Goal: Task Accomplishment & Management: Manage account settings

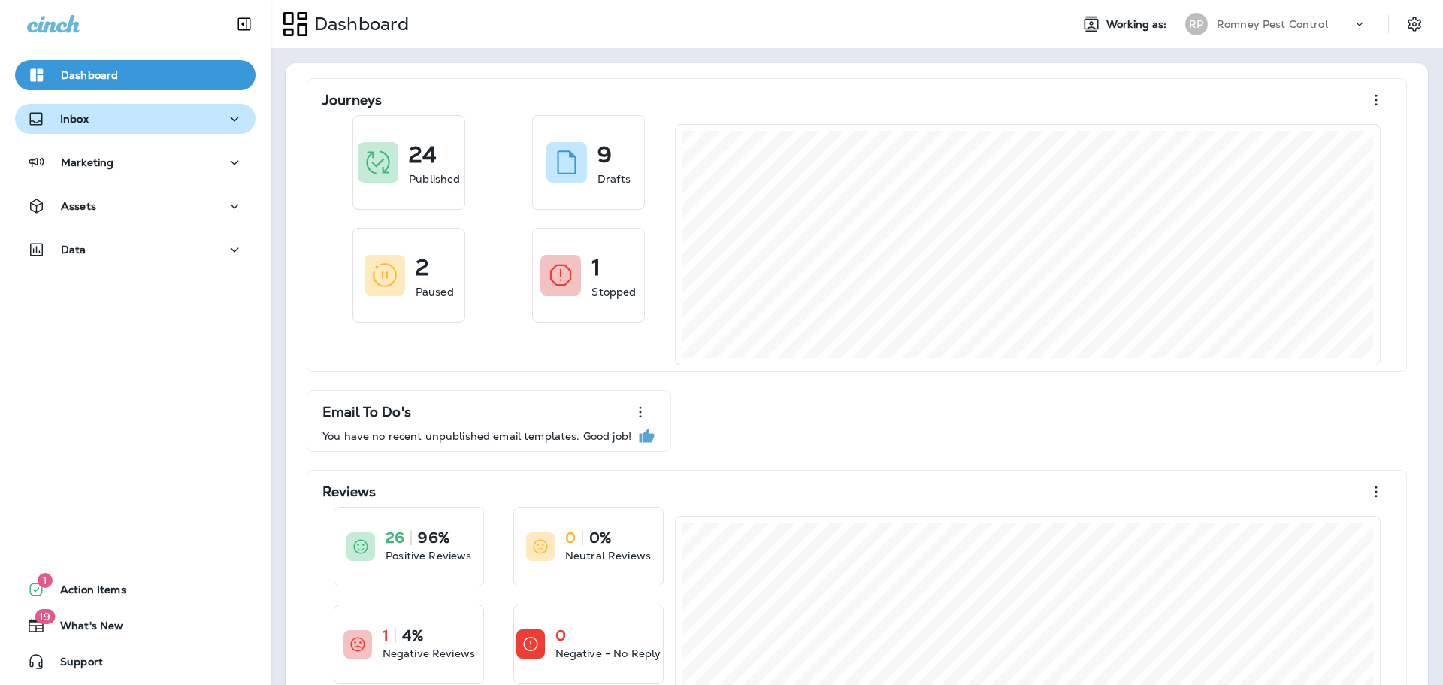
drag, startPoint x: 168, startPoint y: 118, endPoint x: 168, endPoint y: 132, distance: 14.3
click at [168, 118] on div "Inbox" at bounding box center [135, 119] width 217 height 19
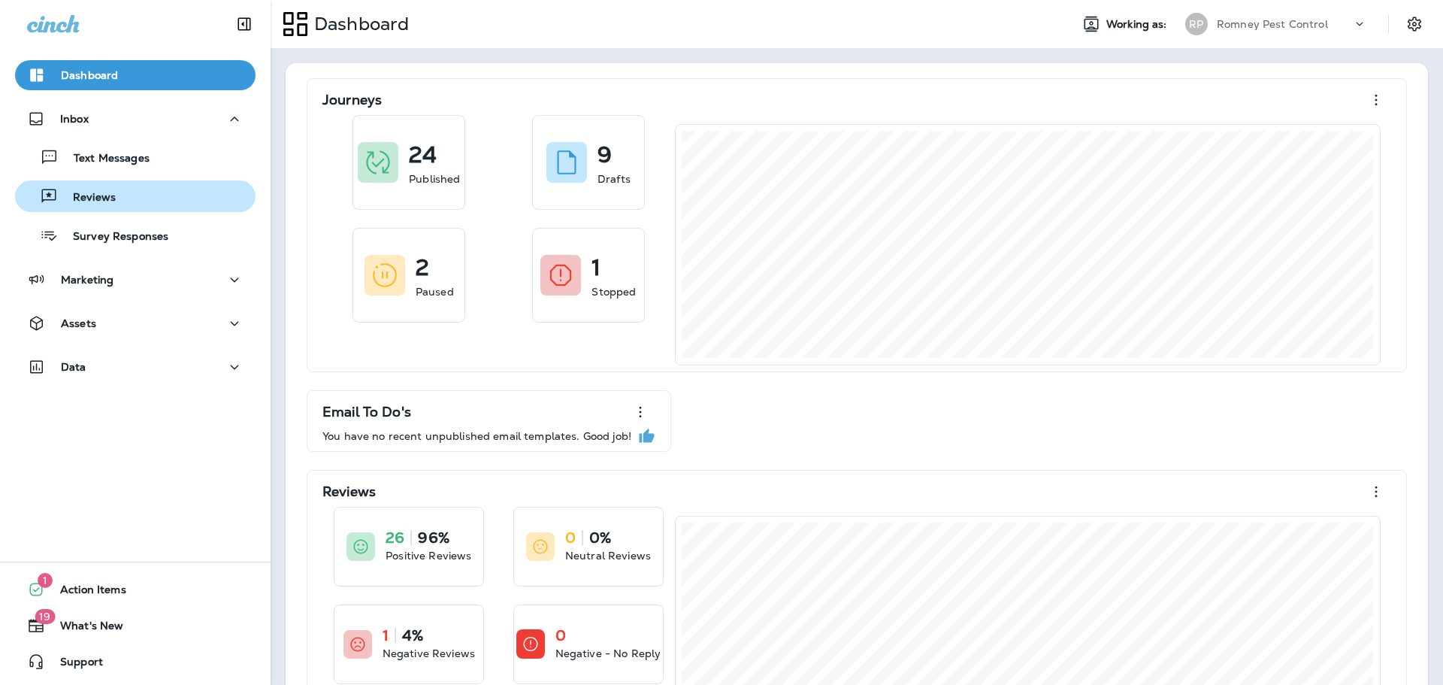
click at [153, 188] on div "Reviews" at bounding box center [135, 196] width 229 height 23
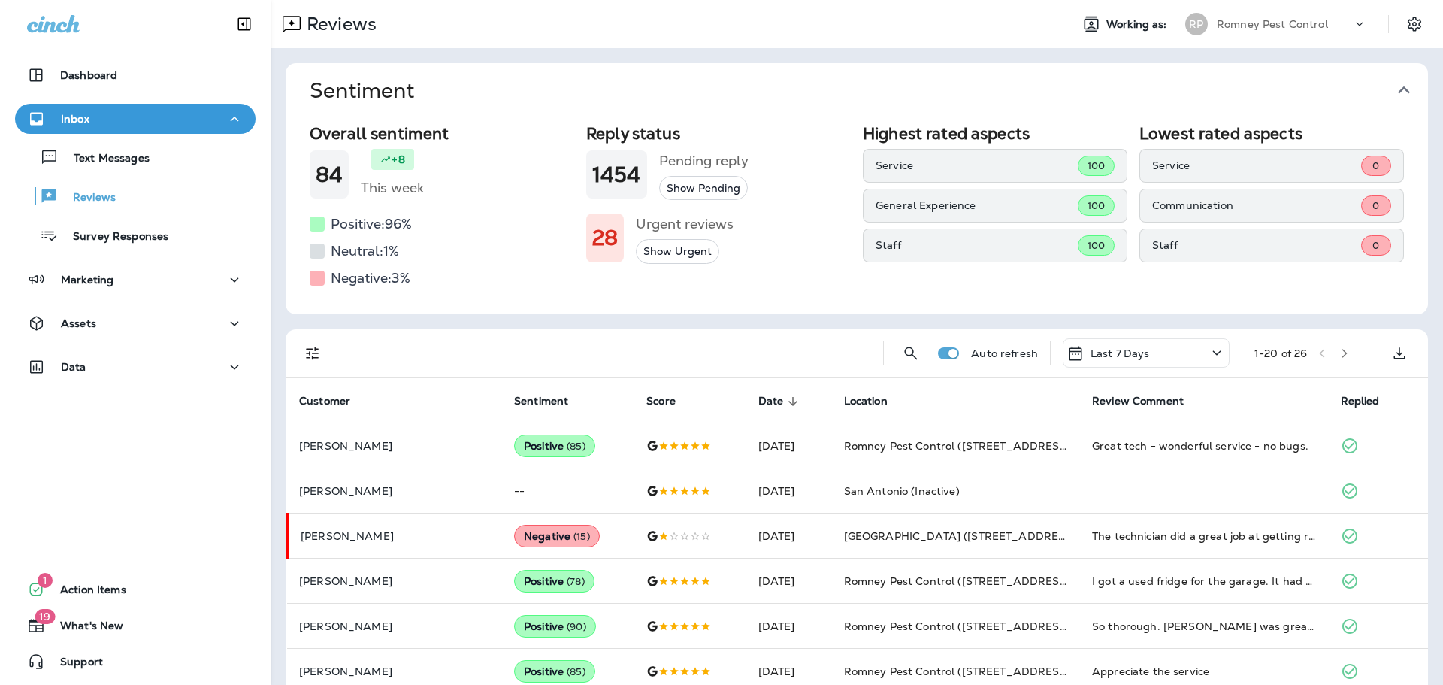
click at [1292, 23] on p "Romney Pest Control" at bounding box center [1272, 24] width 111 height 12
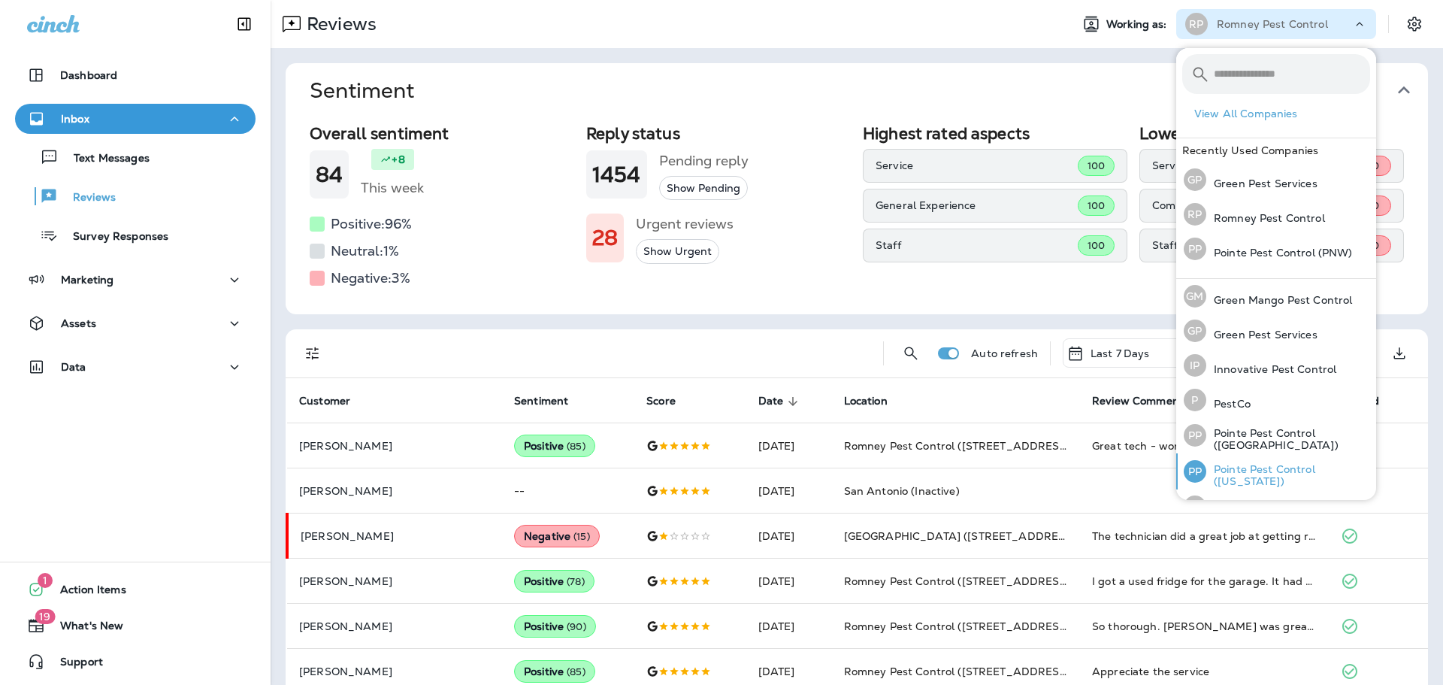
scroll to position [62, 0]
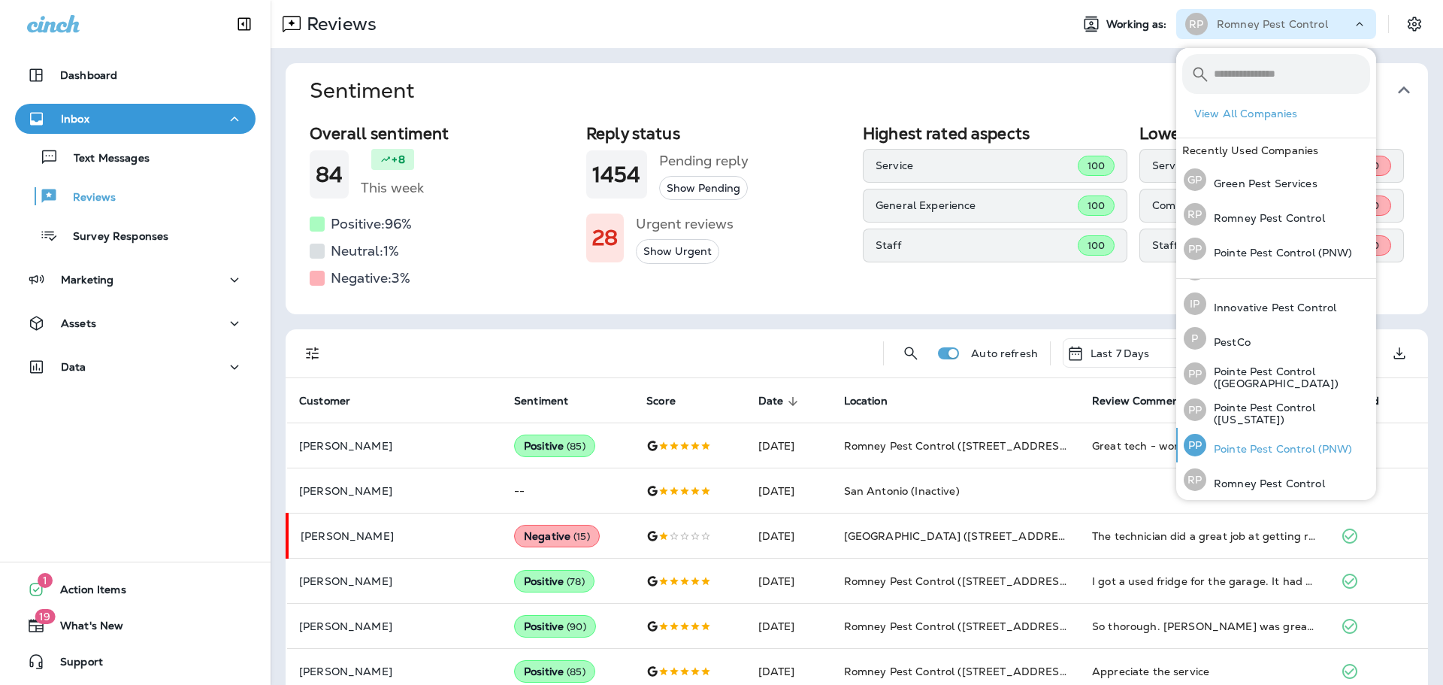
click at [1275, 443] on p "Pointe Pest Control (PNW)" at bounding box center [1280, 449] width 147 height 12
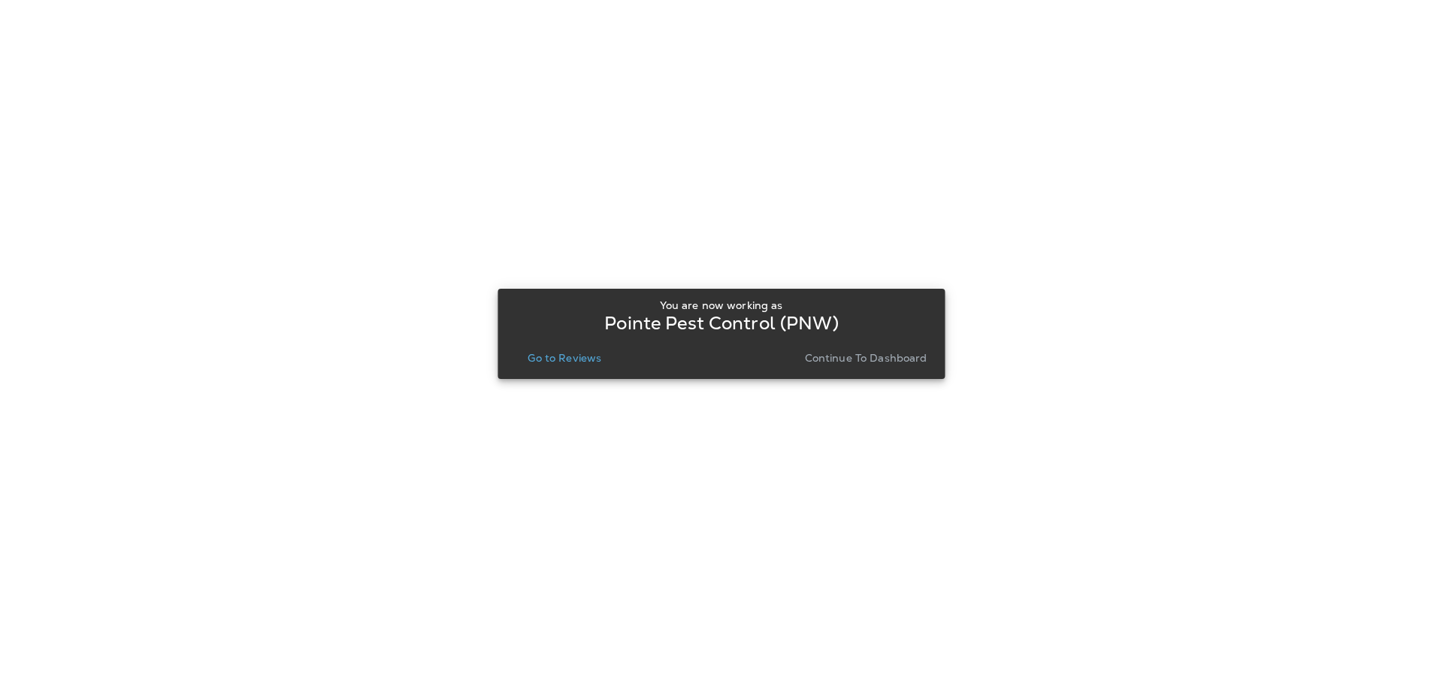
click at [583, 354] on p "Go to Reviews" at bounding box center [565, 358] width 74 height 12
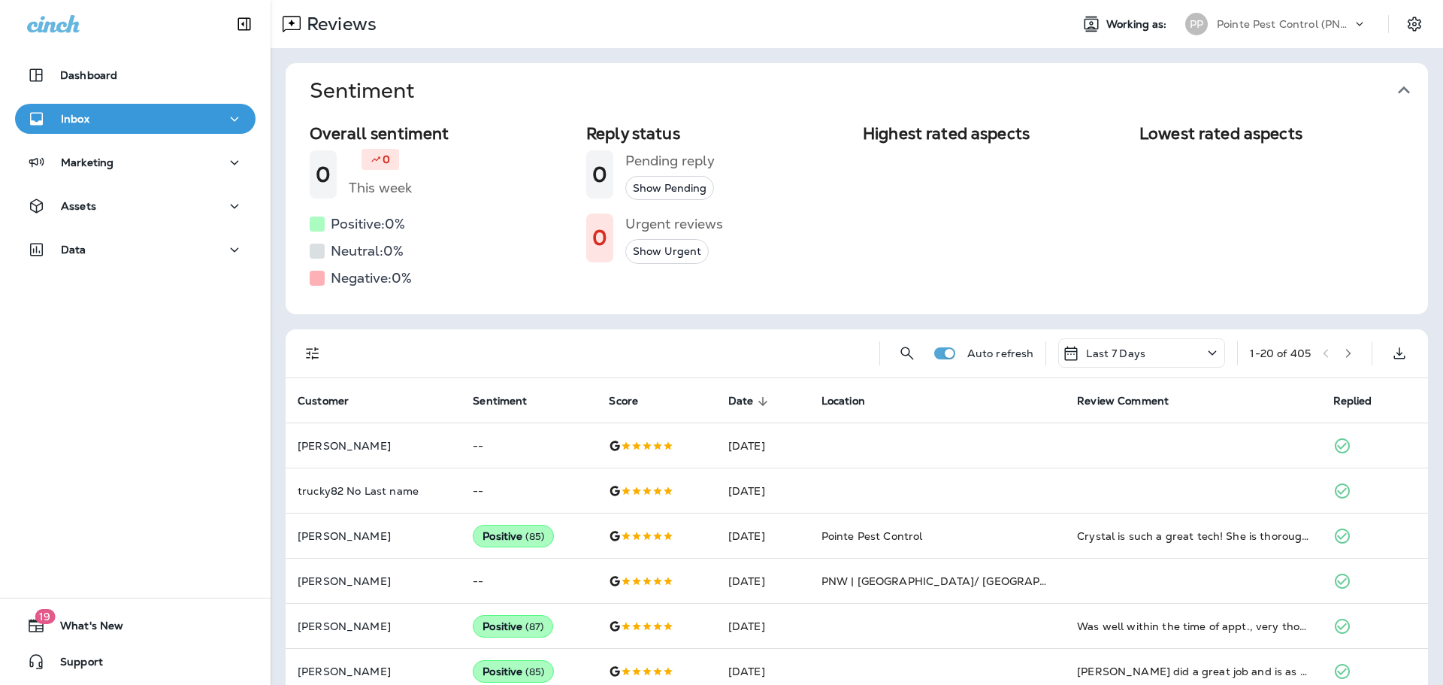
drag, startPoint x: 1407, startPoint y: 83, endPoint x: 1386, endPoint y: 83, distance: 21.0
click at [1407, 83] on icon "button" at bounding box center [1404, 90] width 24 height 24
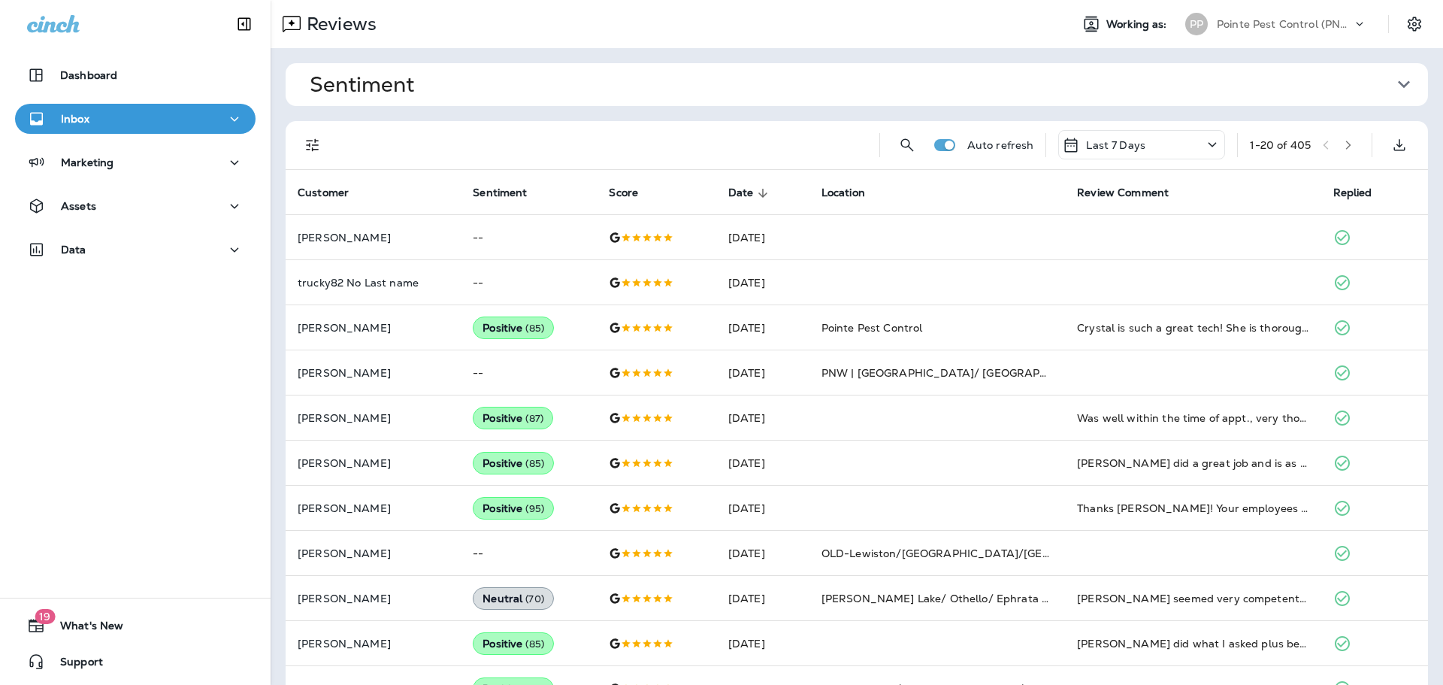
click at [313, 138] on icon "Filters" at bounding box center [313, 145] width 18 height 18
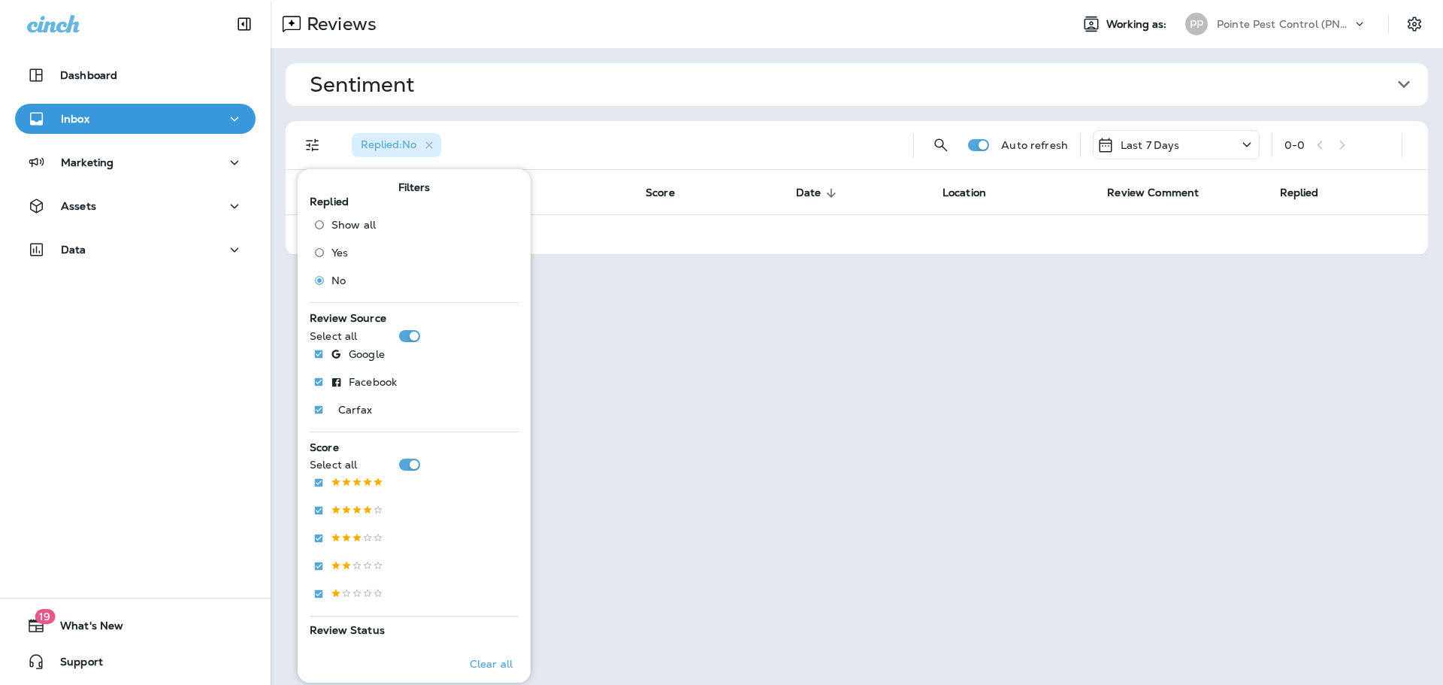
click at [710, 129] on div "Replied : No" at bounding box center [621, 145] width 562 height 48
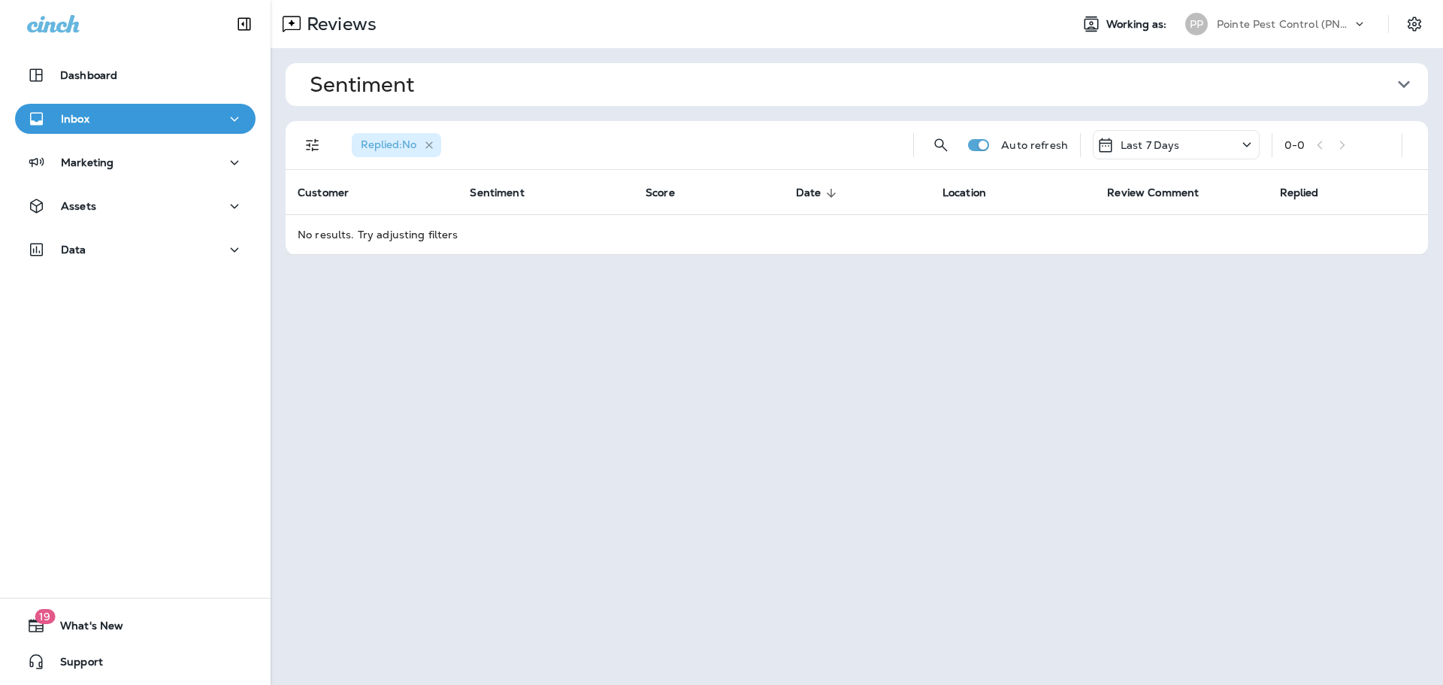
click at [431, 141] on icon "button" at bounding box center [429, 144] width 13 height 13
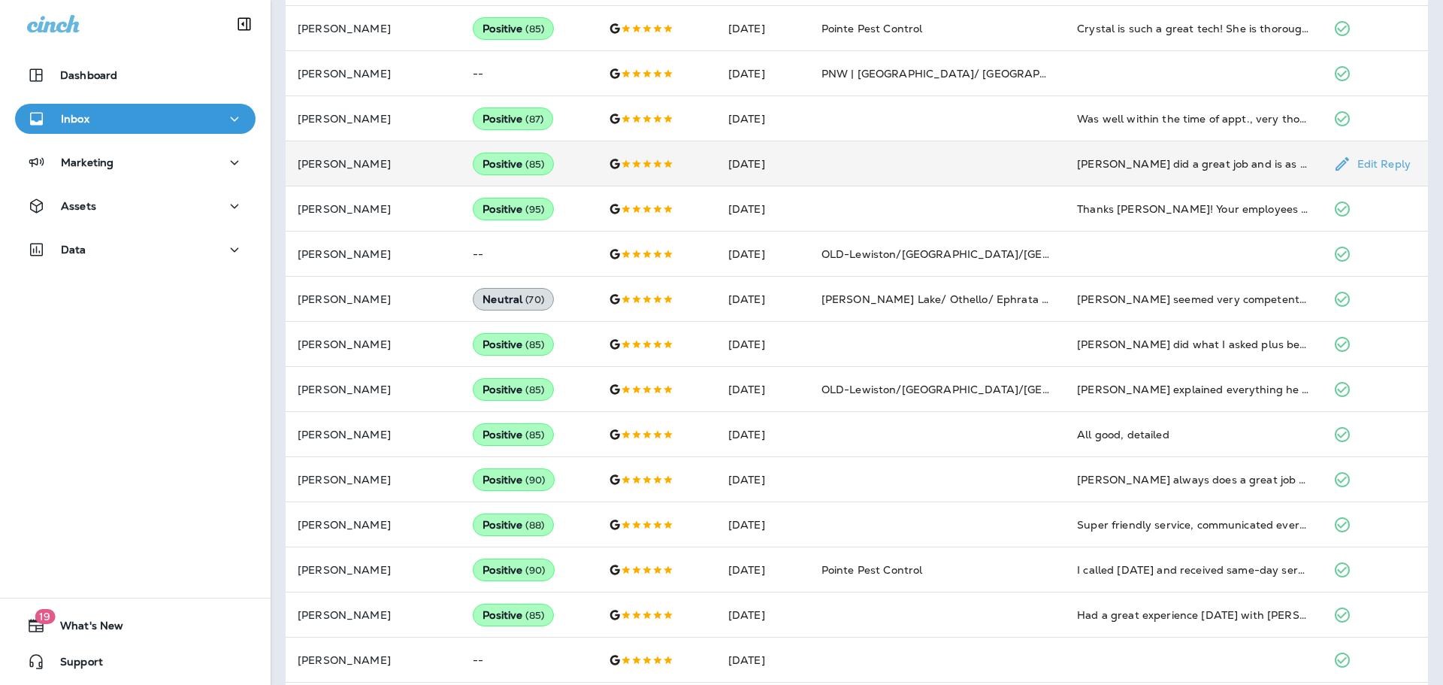
scroll to position [302, 0]
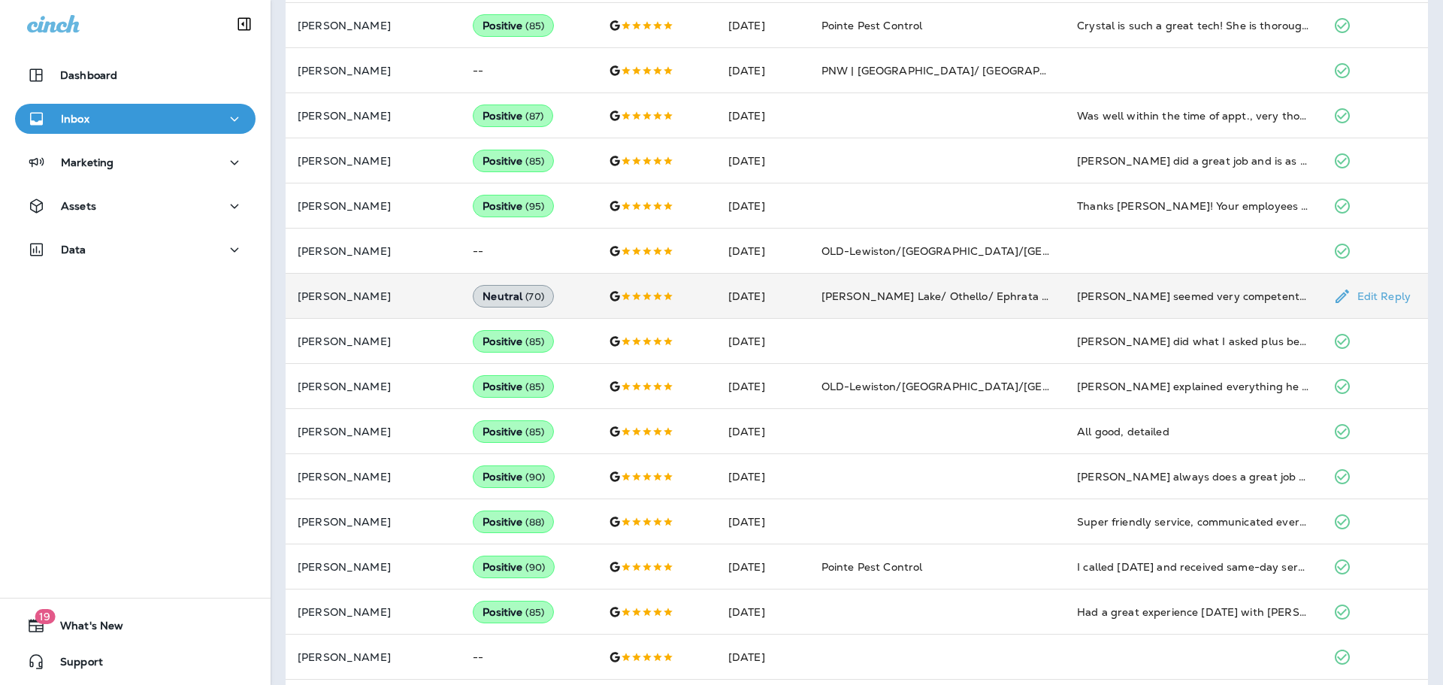
click at [682, 291] on div at bounding box center [656, 296] width 95 height 12
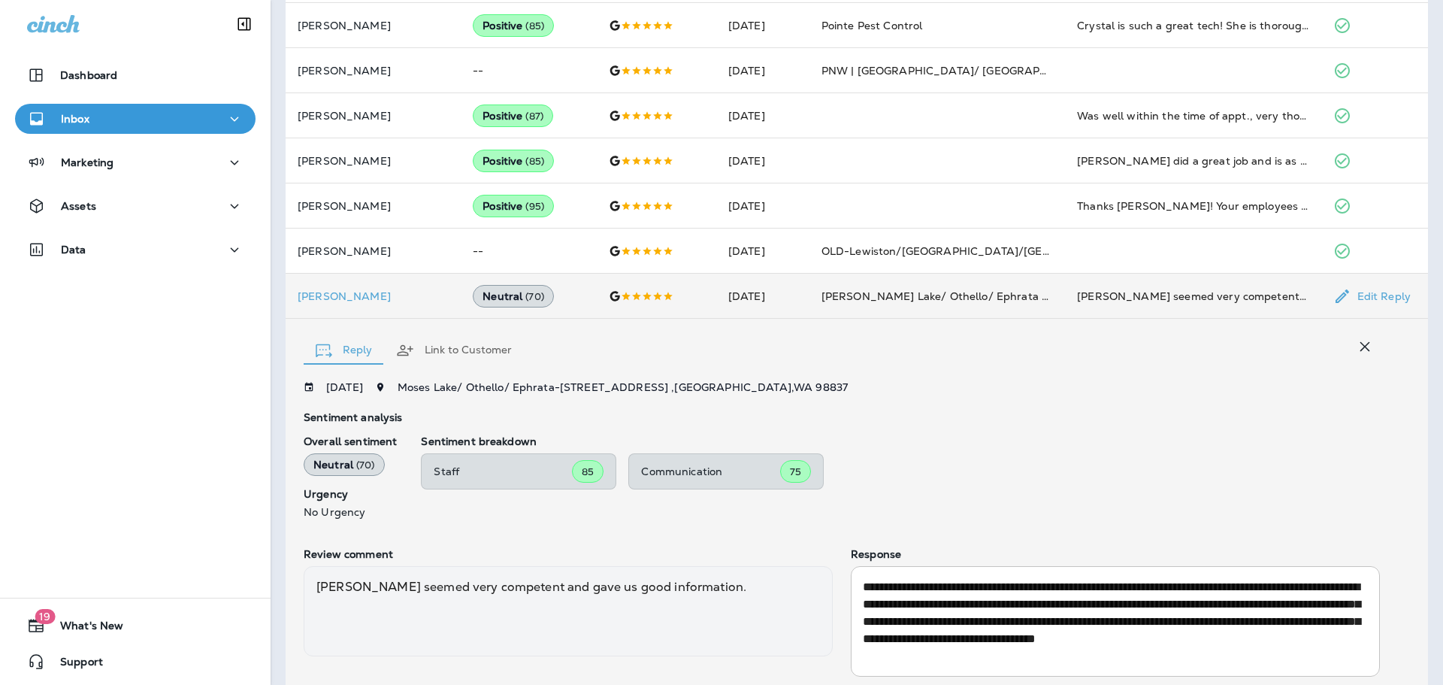
scroll to position [393, 0]
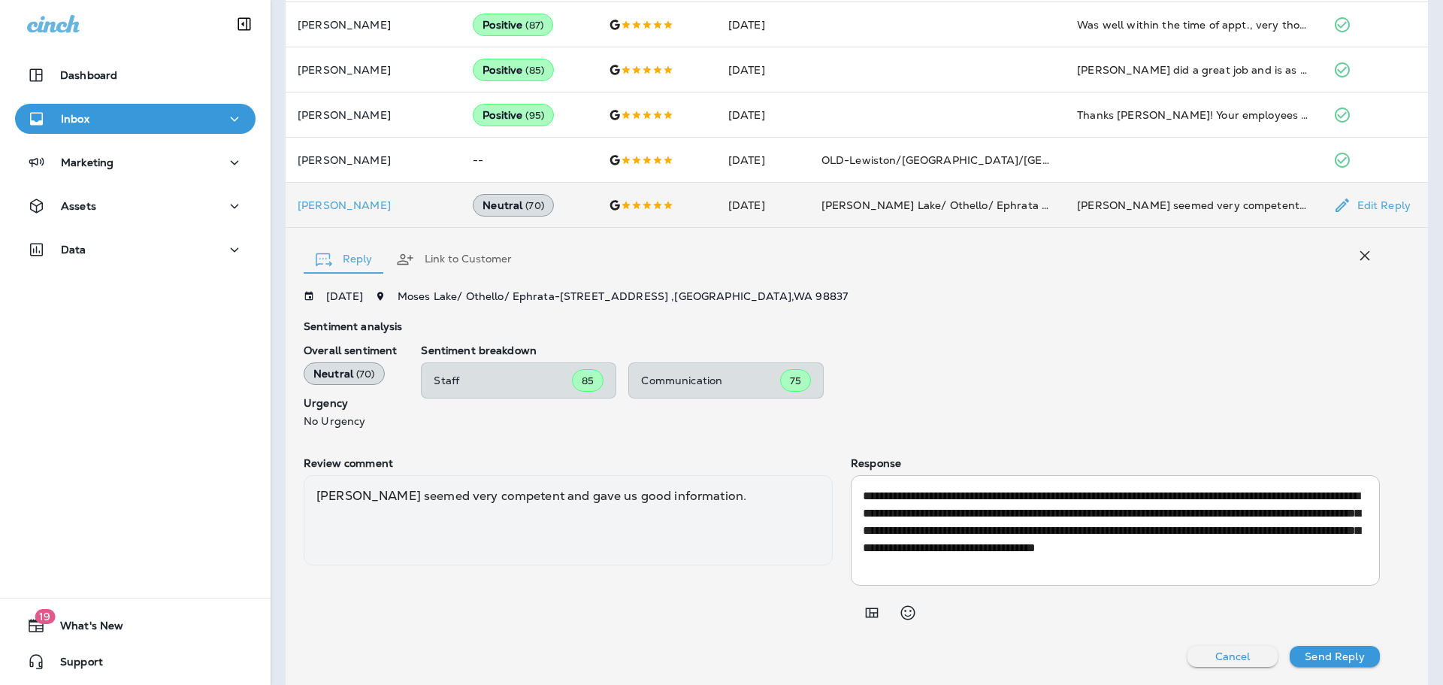
click at [1372, 255] on icon "button" at bounding box center [1365, 256] width 18 height 18
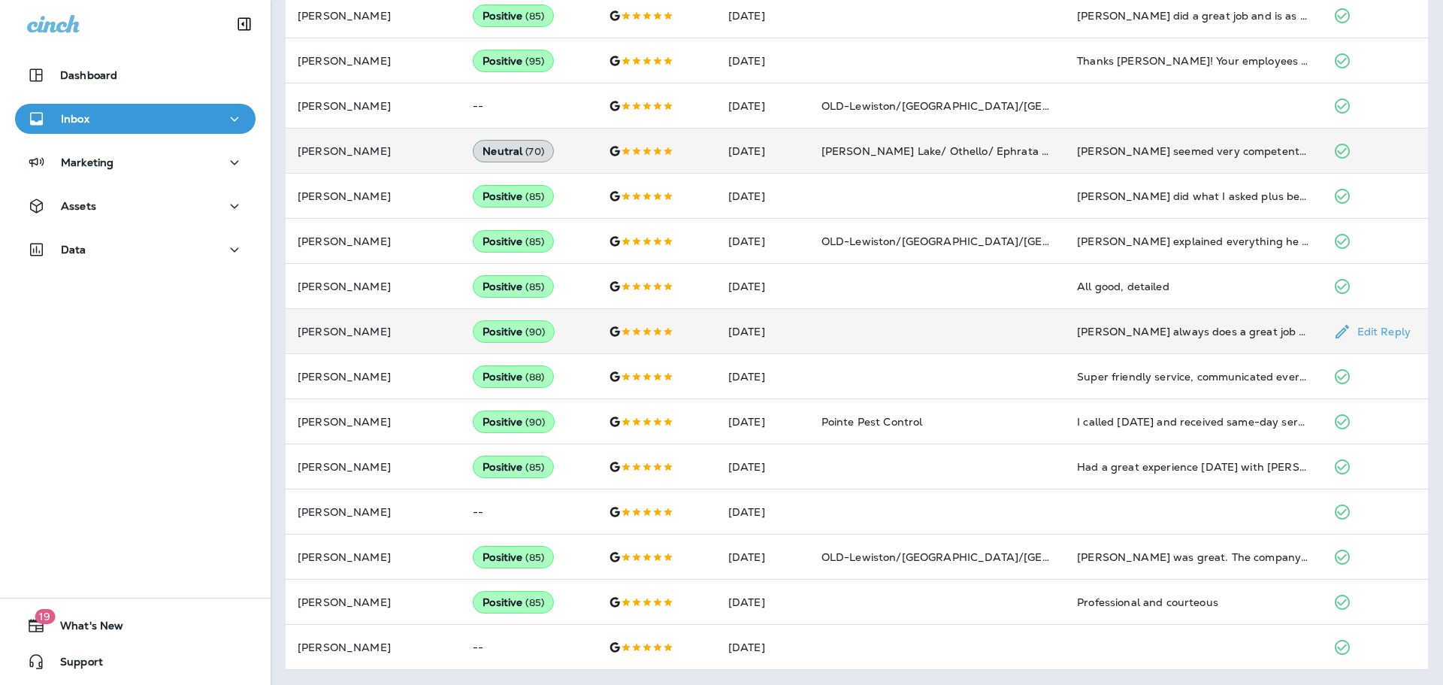
scroll to position [0, 0]
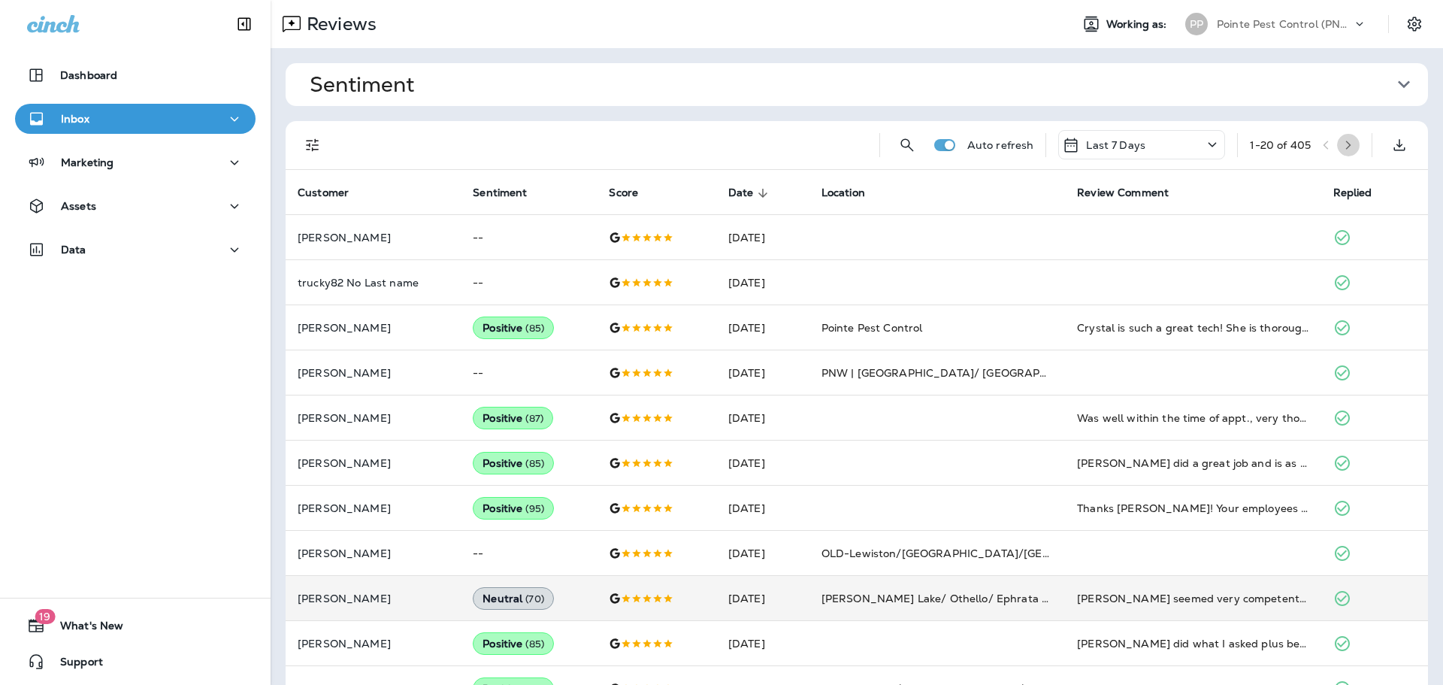
click at [1349, 148] on icon "button" at bounding box center [1348, 145] width 11 height 11
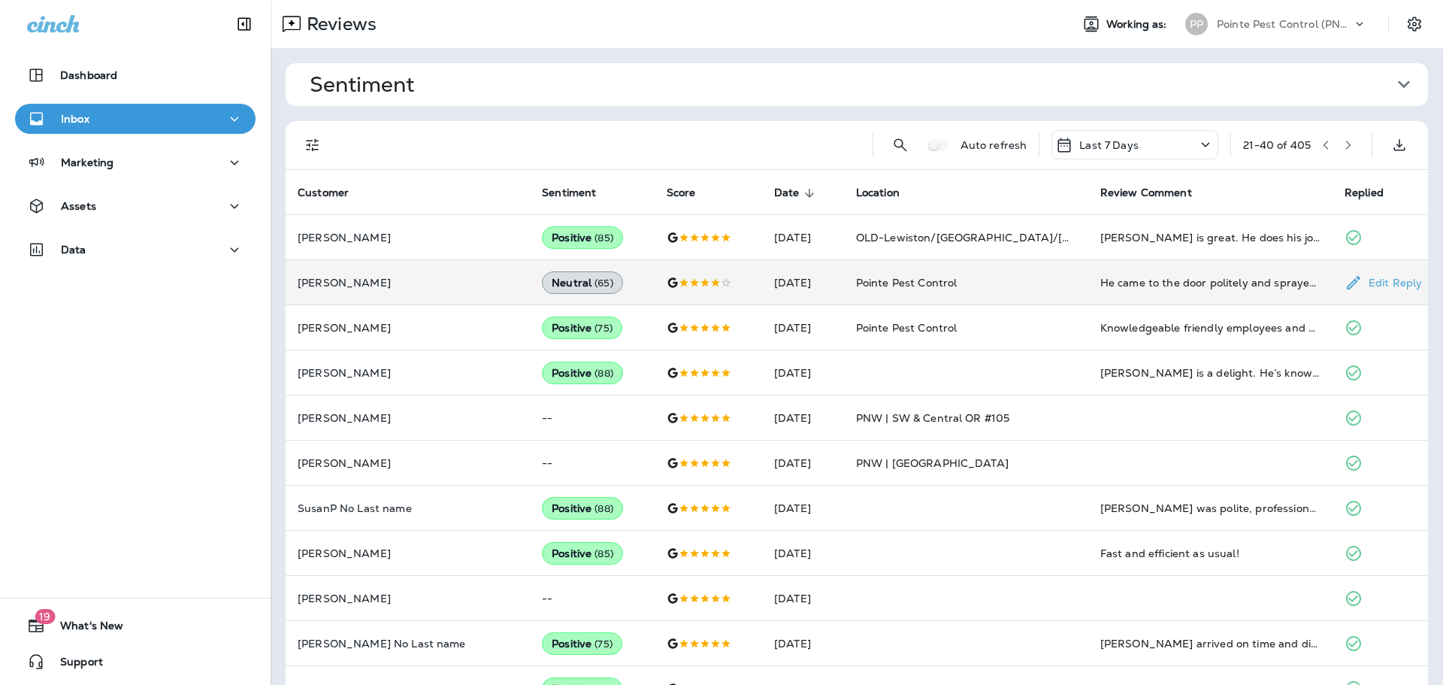
click at [1070, 287] on td "Pointe Pest Control" at bounding box center [966, 282] width 244 height 45
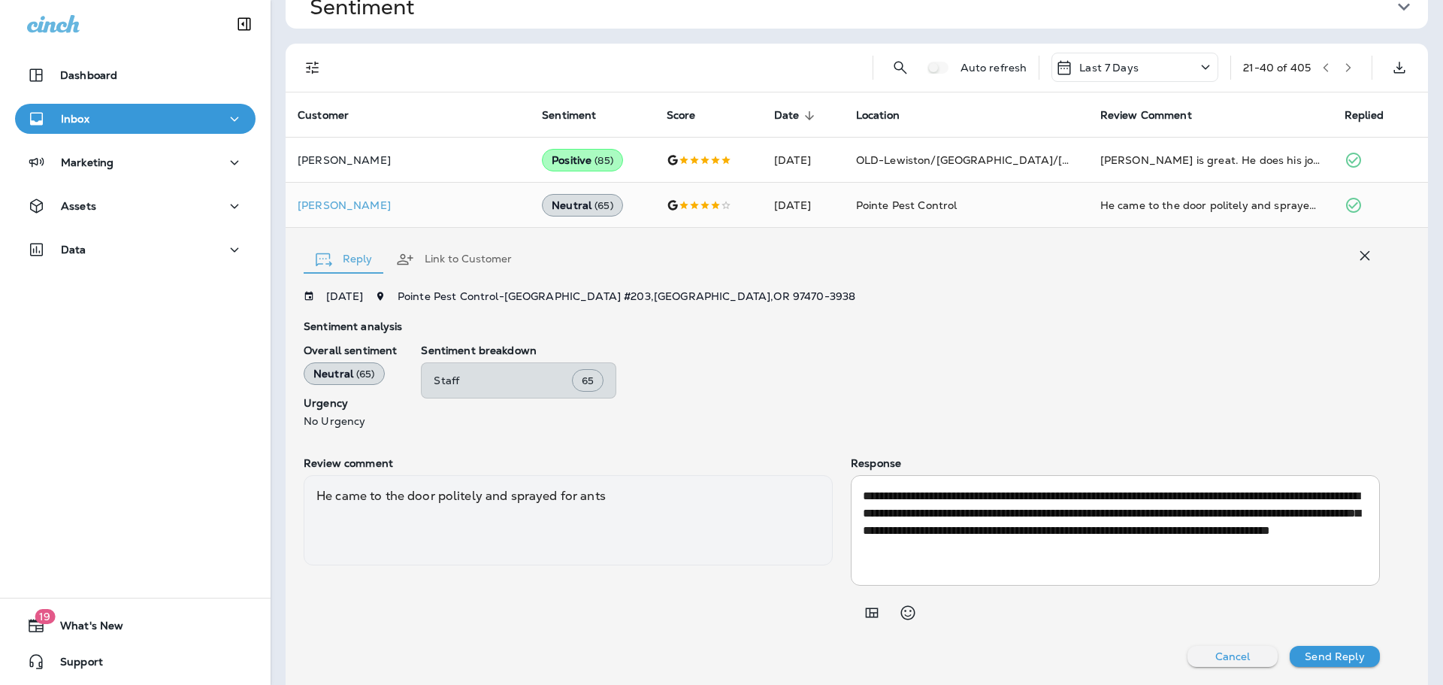
click at [1357, 247] on icon "button" at bounding box center [1365, 256] width 18 height 18
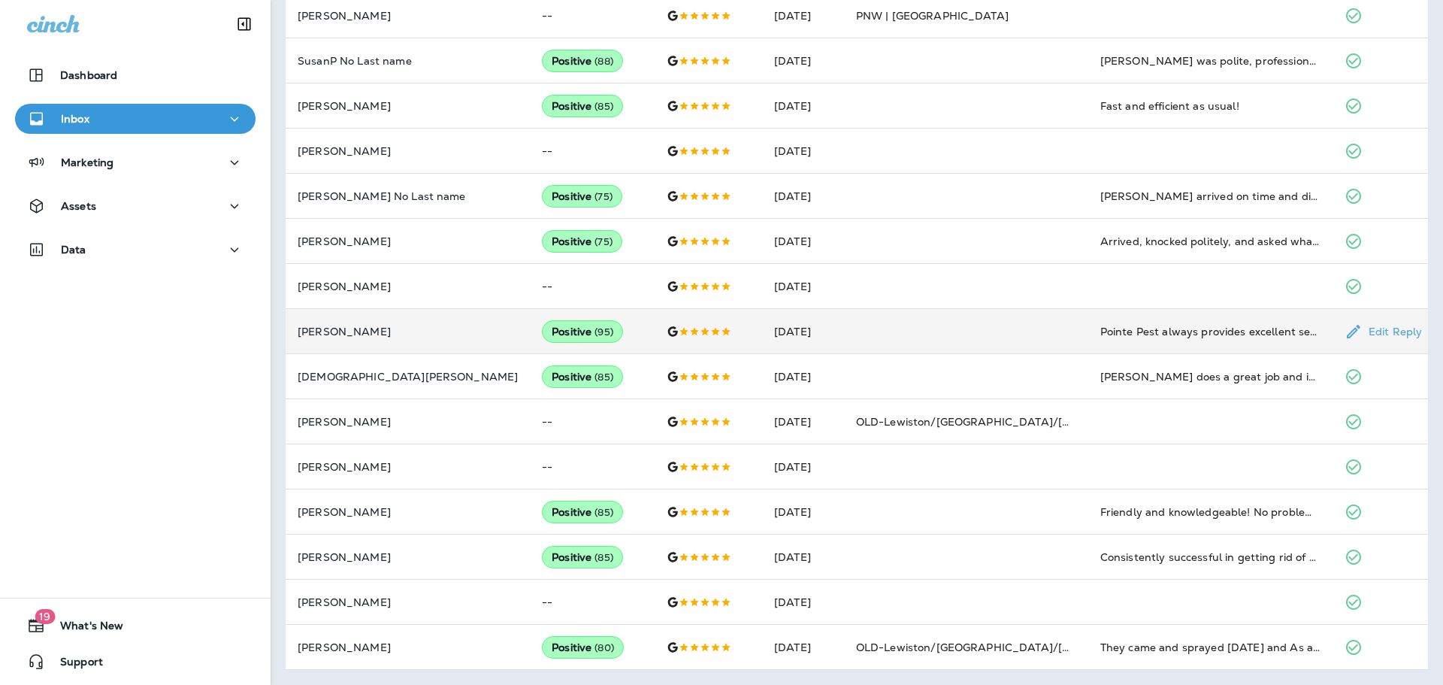
scroll to position [0, 0]
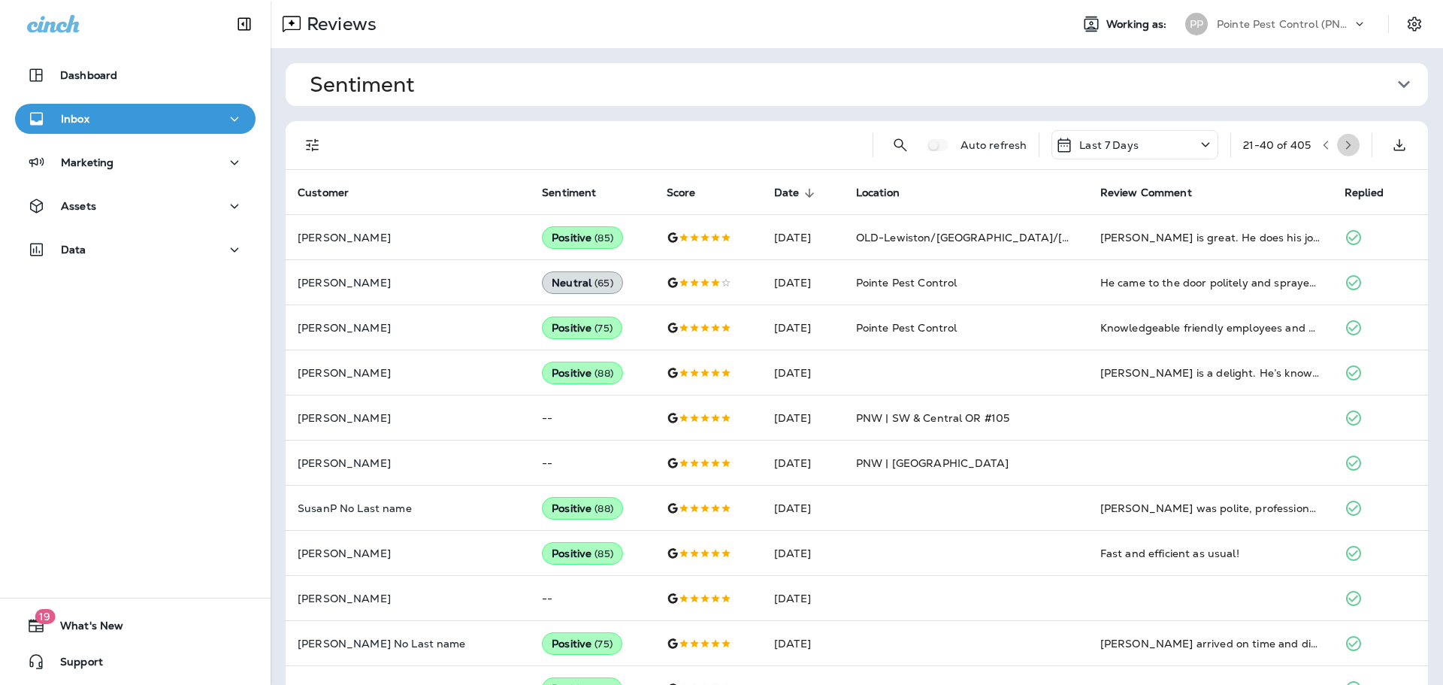
click at [1358, 144] on button "button" at bounding box center [1348, 145] width 23 height 23
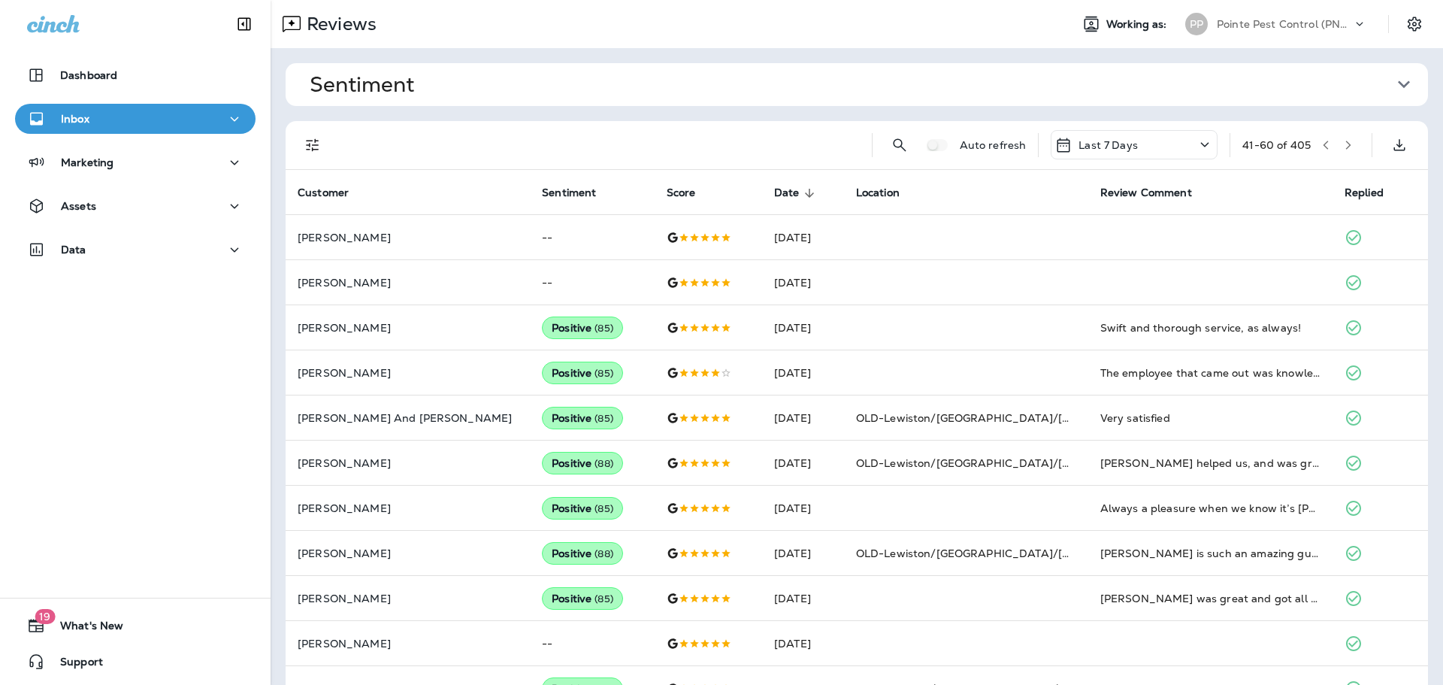
click at [1348, 143] on icon "button" at bounding box center [1348, 145] width 5 height 9
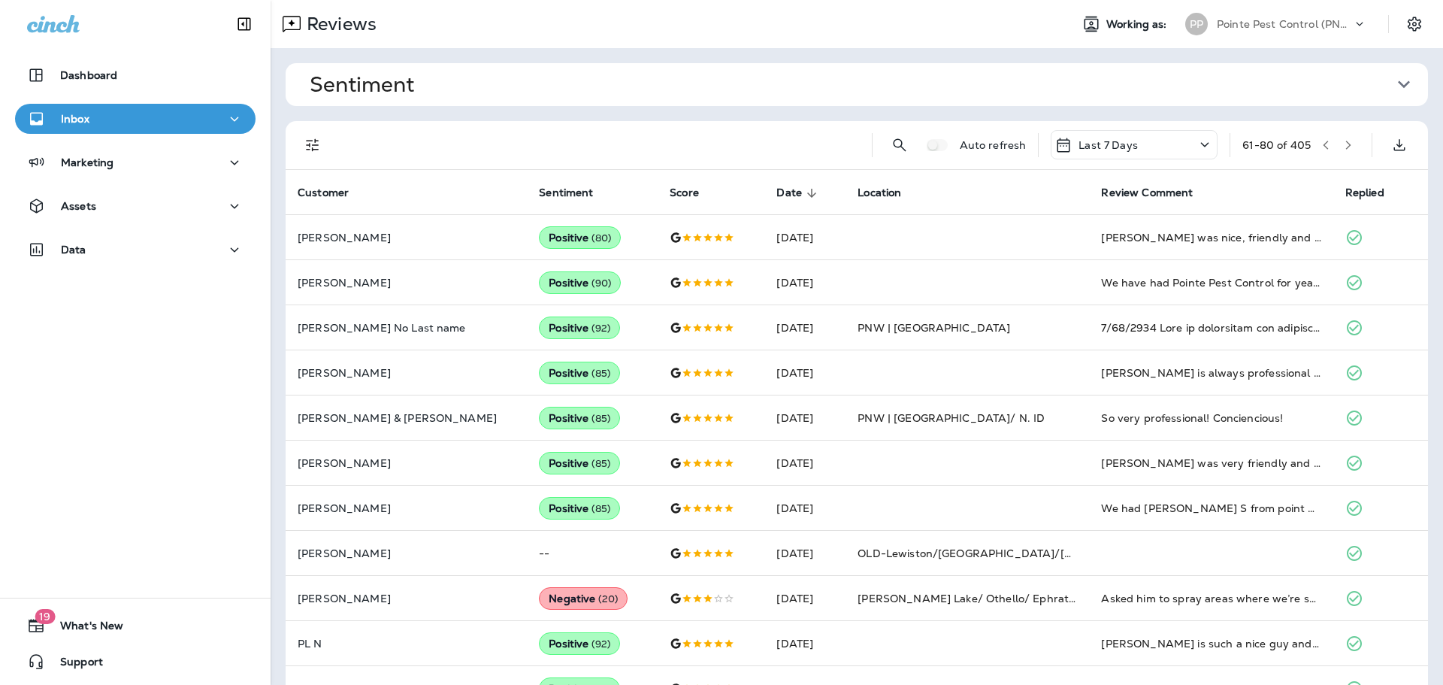
click at [1261, 32] on div "Pointe Pest Control (PNW)" at bounding box center [1284, 24] width 135 height 23
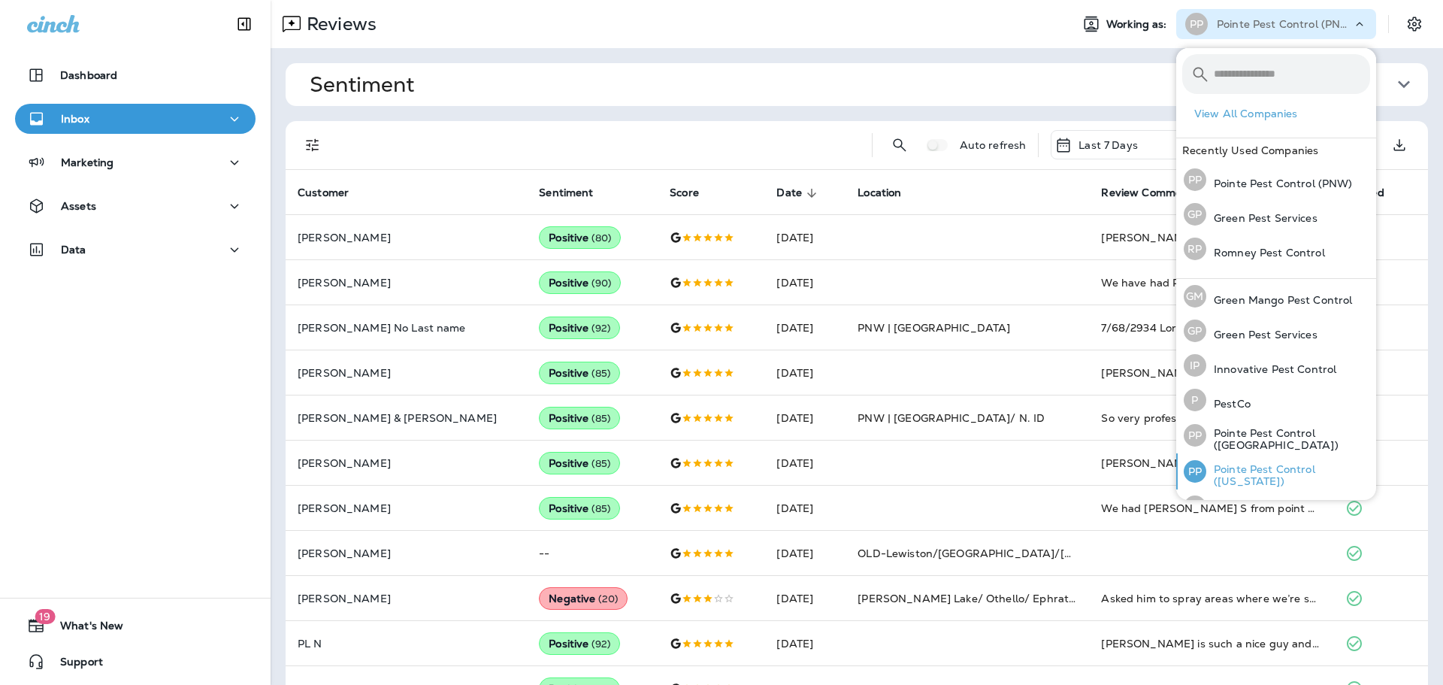
scroll to position [62, 0]
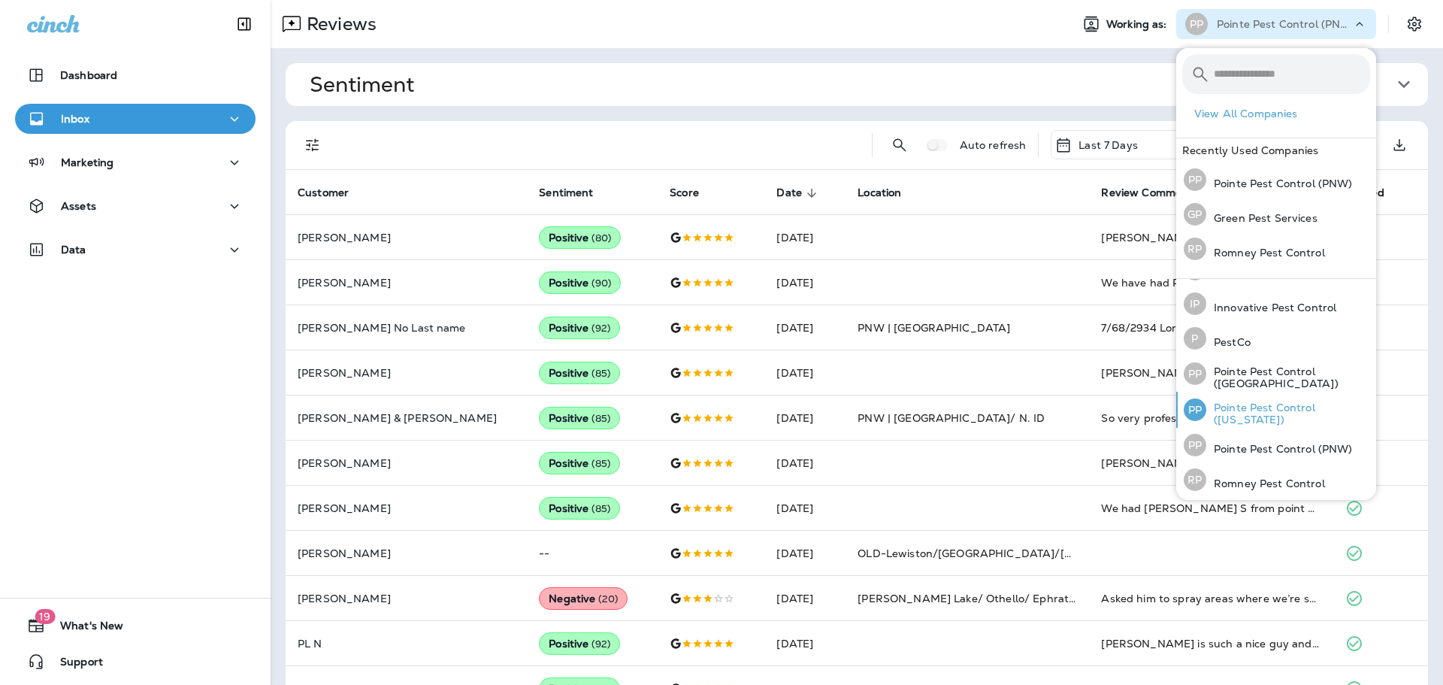
click at [1267, 413] on p "Pointe Pest Control ([US_STATE])" at bounding box center [1289, 413] width 164 height 24
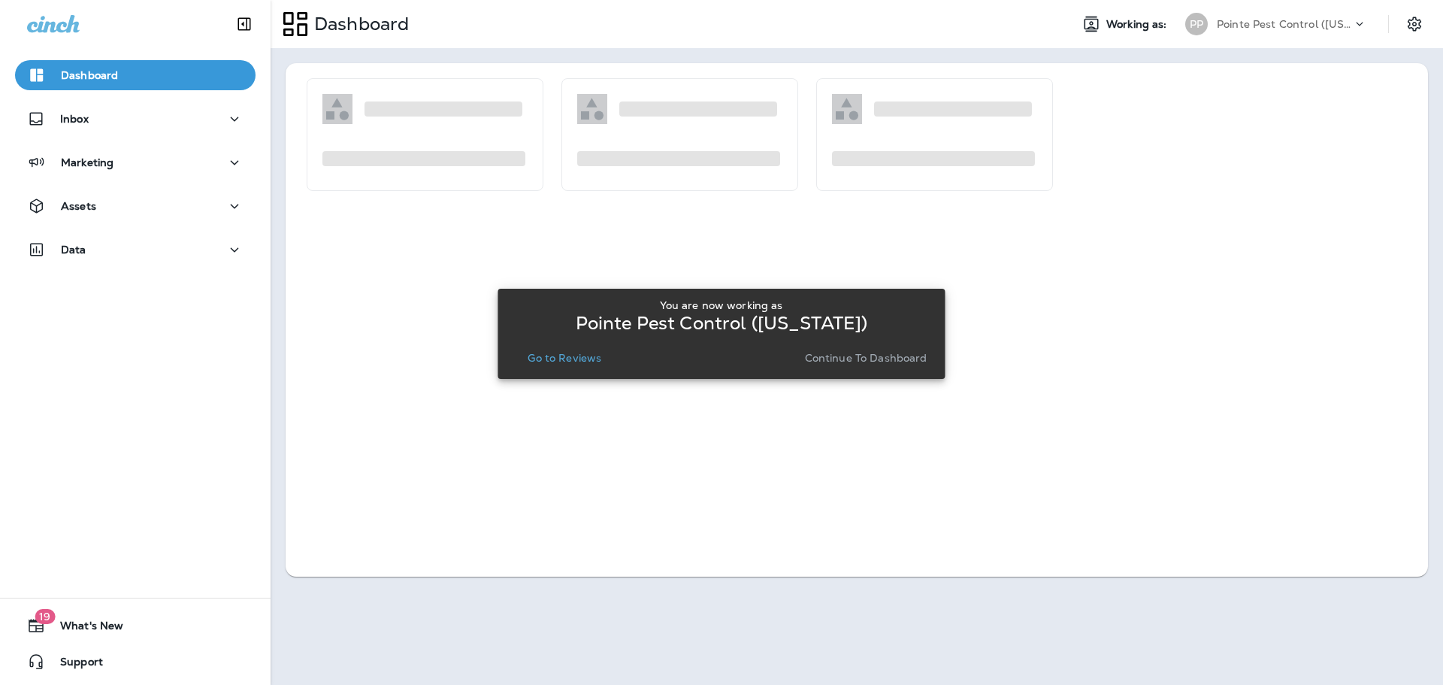
click at [555, 352] on p "Go to Reviews" at bounding box center [565, 358] width 74 height 12
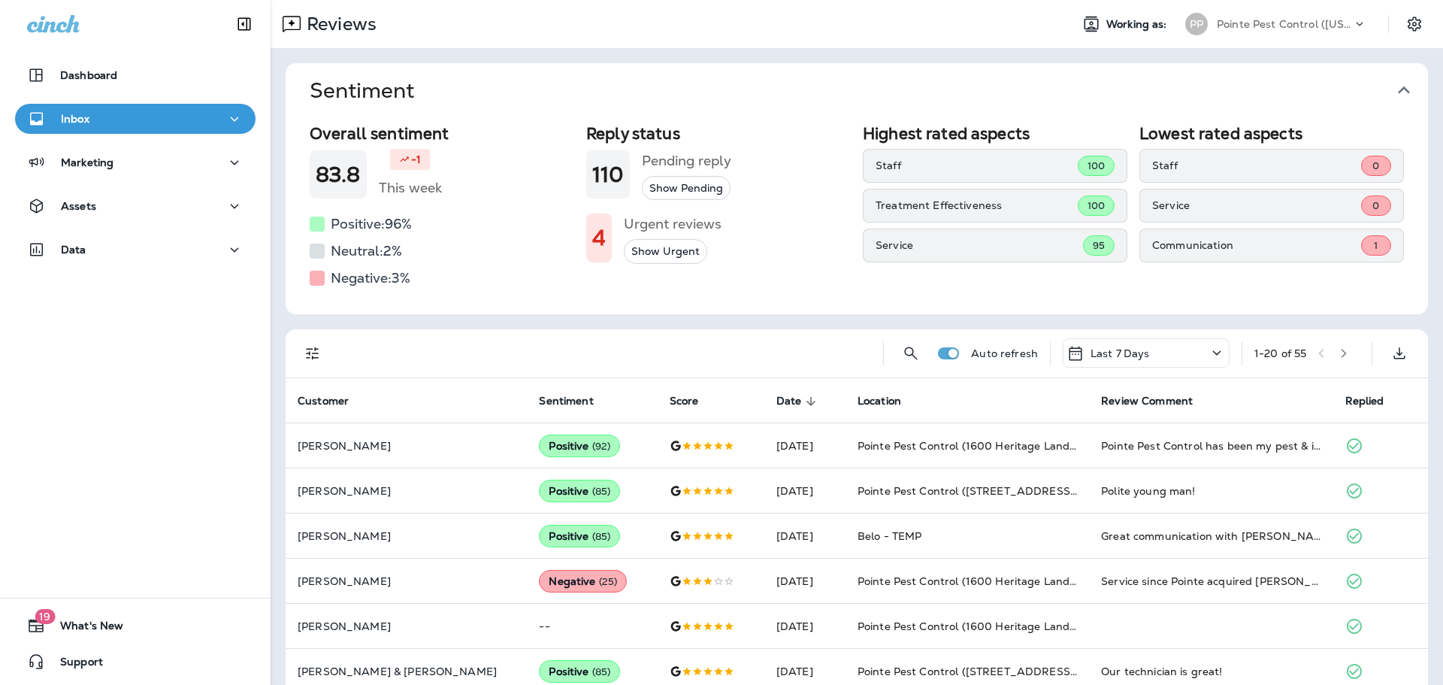
click at [1410, 89] on icon "button" at bounding box center [1404, 90] width 24 height 24
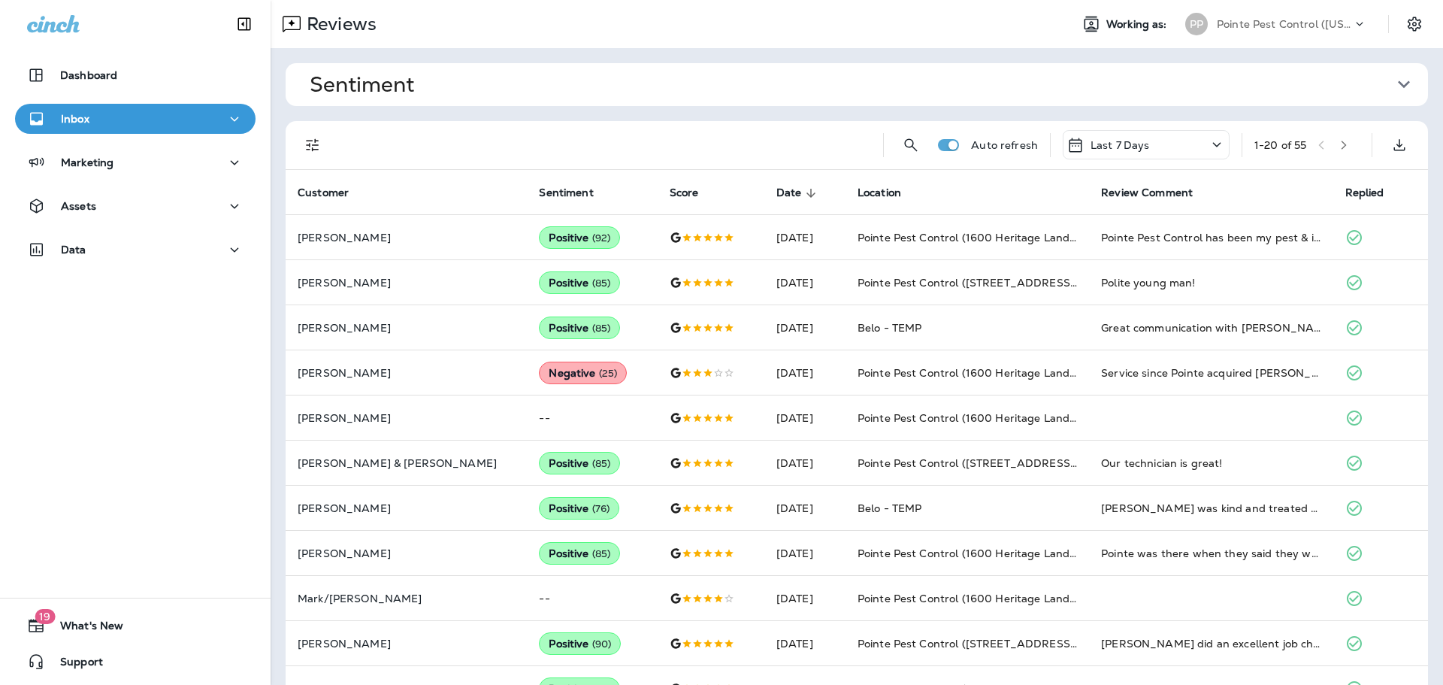
click at [1313, 30] on div "Pointe Pest Control ([US_STATE])" at bounding box center [1284, 24] width 135 height 23
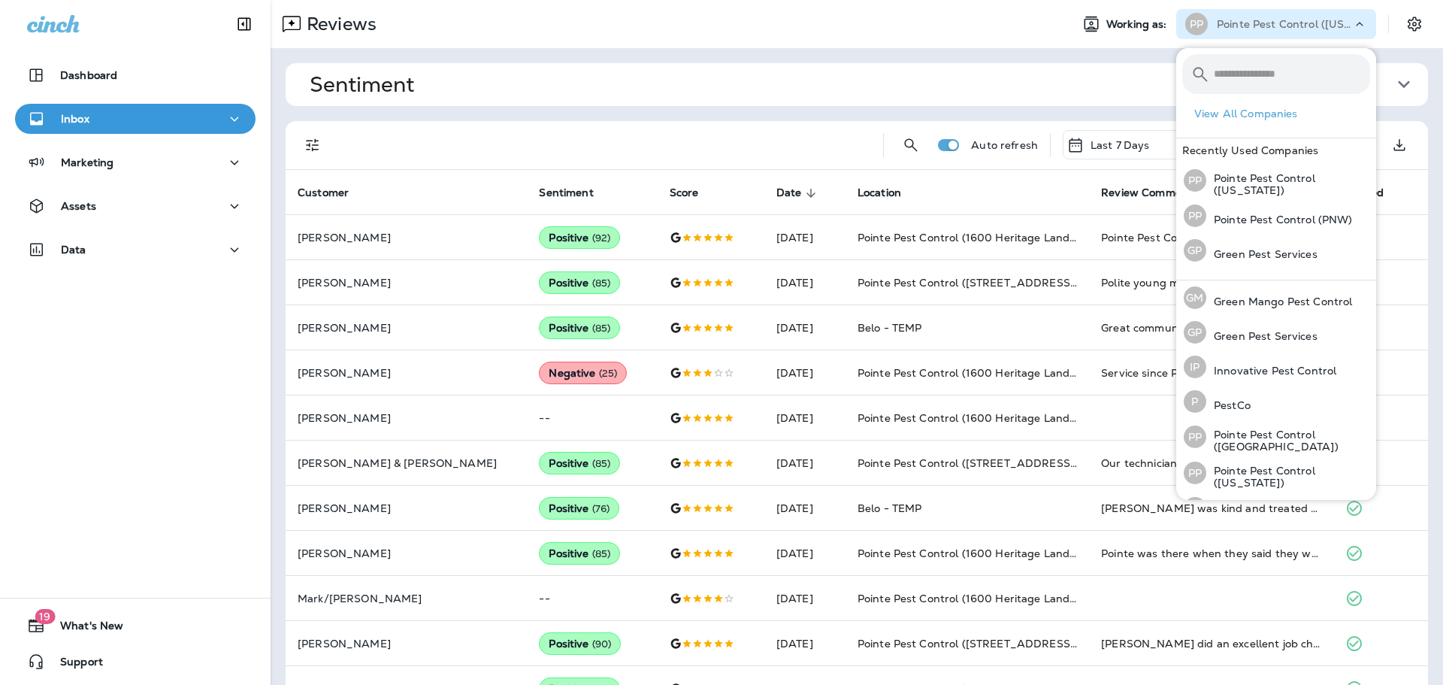
click at [314, 159] on button "Filters" at bounding box center [313, 145] width 30 height 30
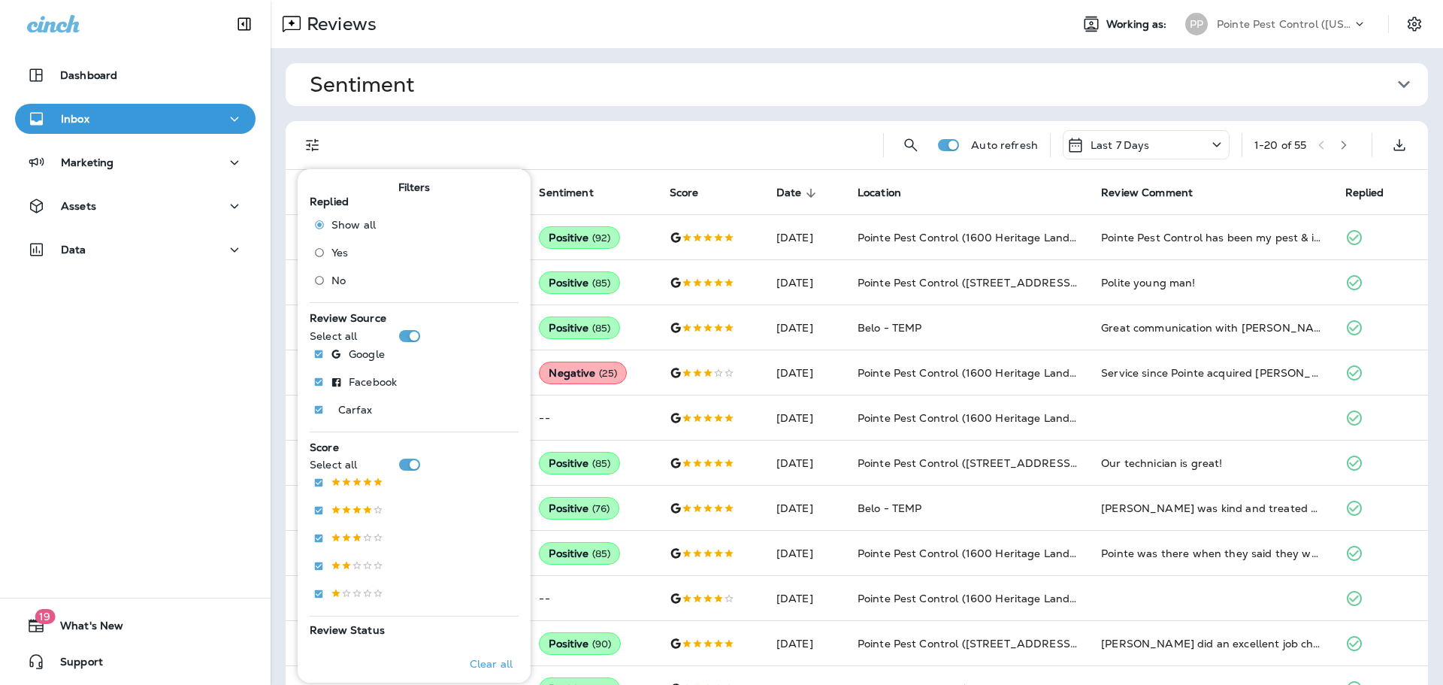
click at [334, 283] on span "No" at bounding box center [339, 280] width 14 height 12
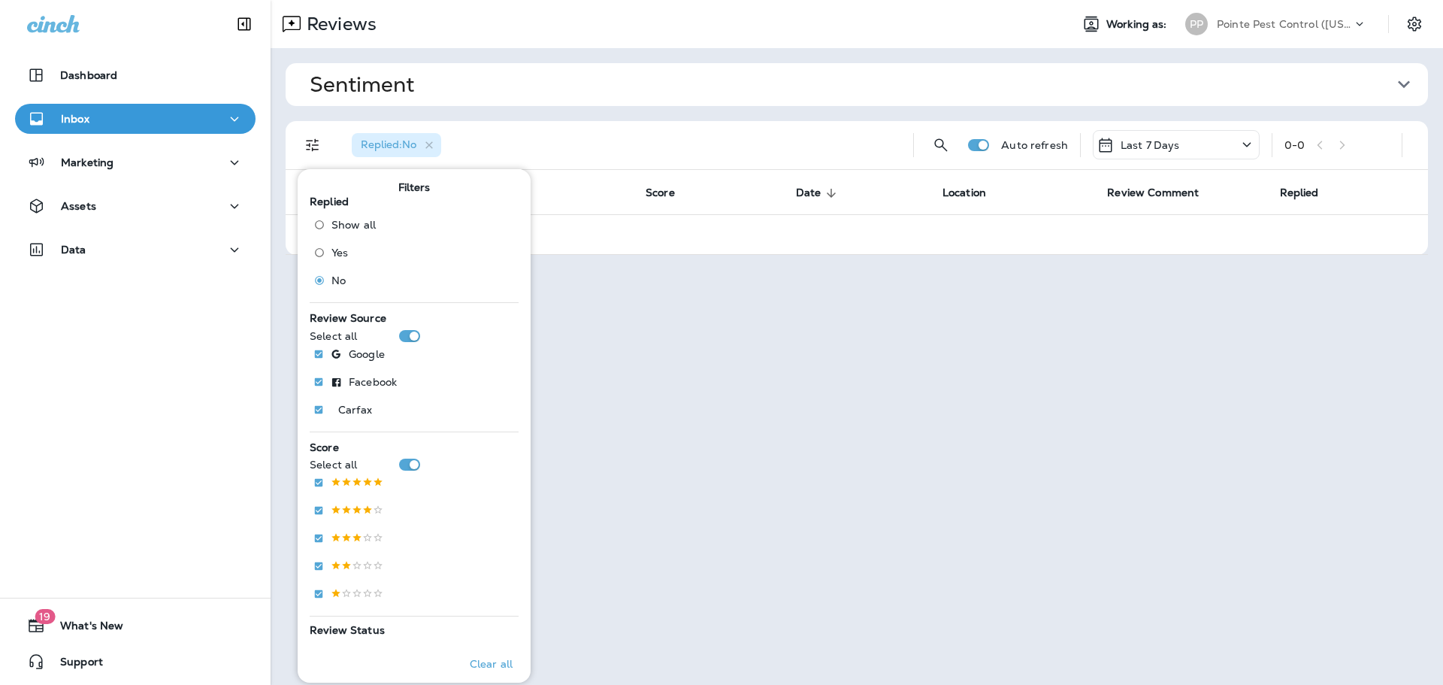
click at [1252, 26] on p "Pointe Pest Control ([US_STATE])" at bounding box center [1284, 24] width 135 height 12
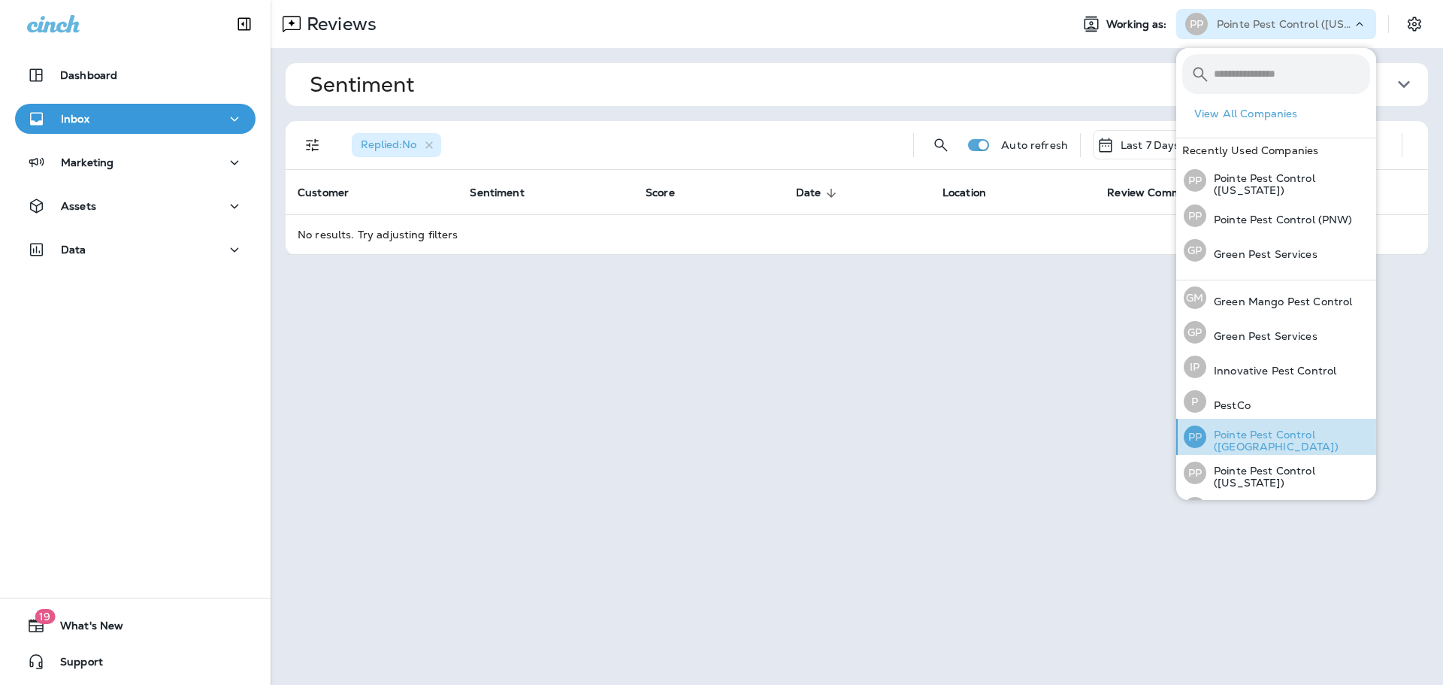
click at [1273, 438] on p "Pointe Pest Control ([GEOGRAPHIC_DATA])" at bounding box center [1289, 441] width 164 height 24
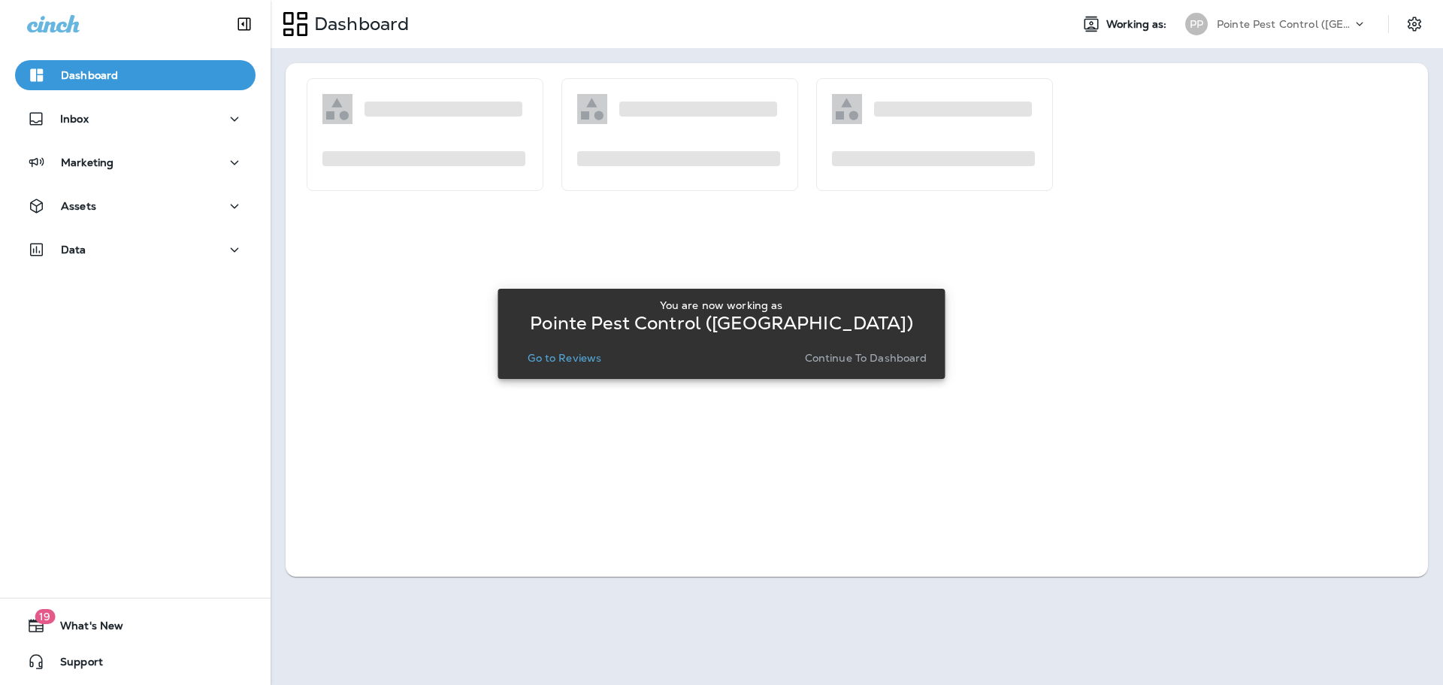
click at [551, 344] on div "You are now working as Pointe Pest Control ([GEOGRAPHIC_DATA]) Go to Reviews Co…" at bounding box center [721, 333] width 423 height 69
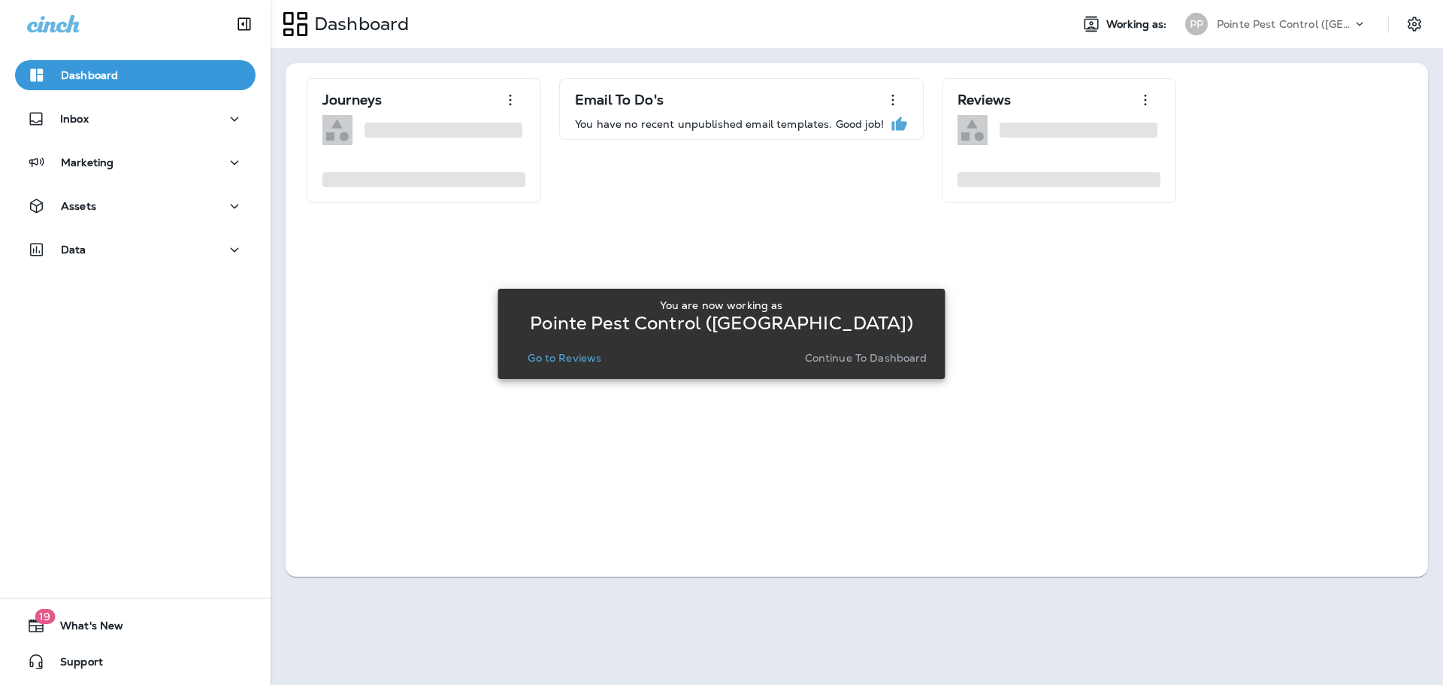
click at [551, 356] on p "Go to Reviews" at bounding box center [565, 358] width 74 height 12
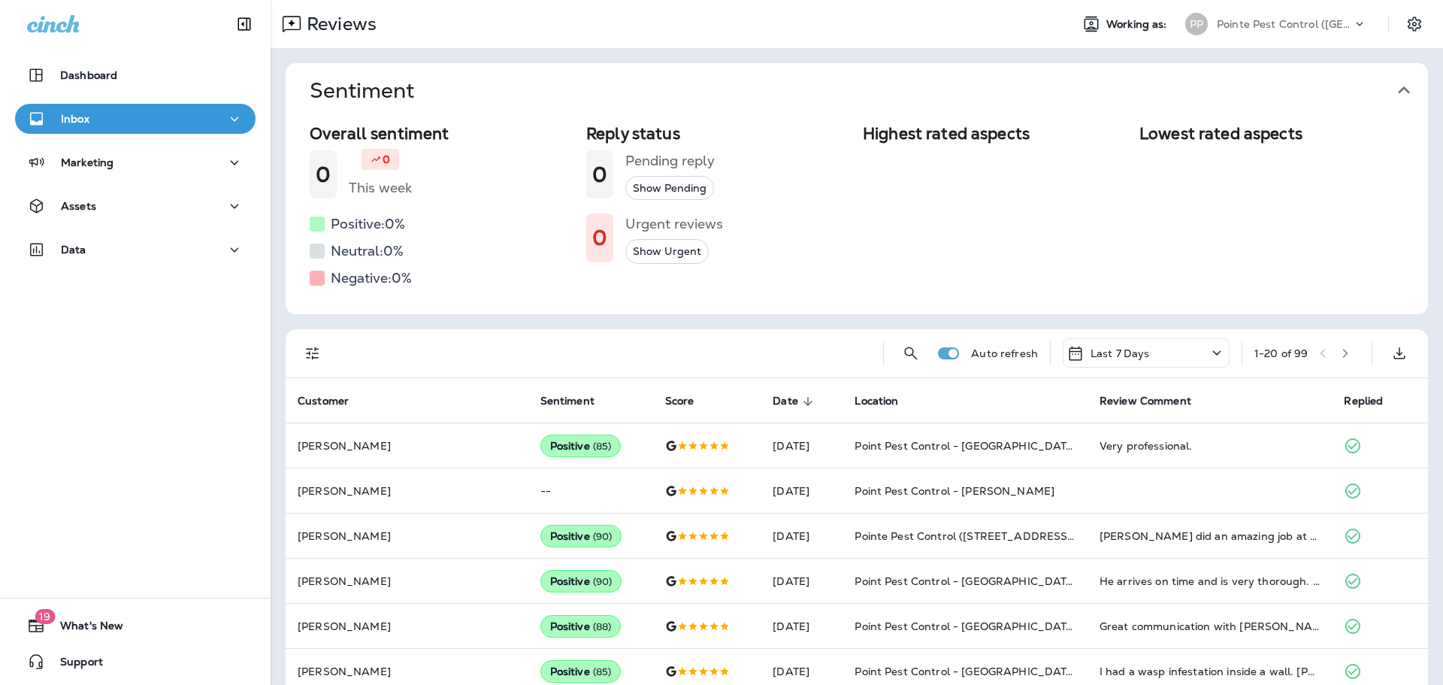
click at [1404, 89] on icon "button" at bounding box center [1404, 90] width 24 height 24
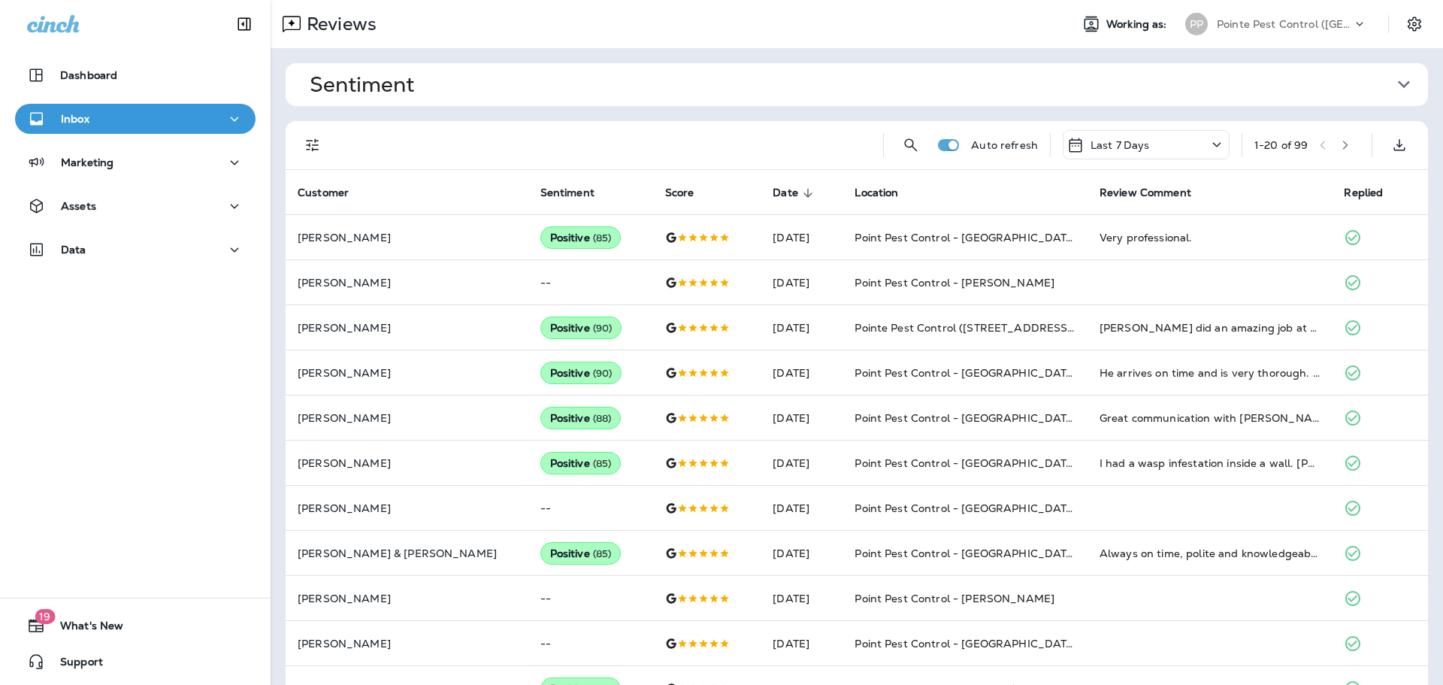
click at [304, 154] on button "Filters" at bounding box center [313, 145] width 30 height 30
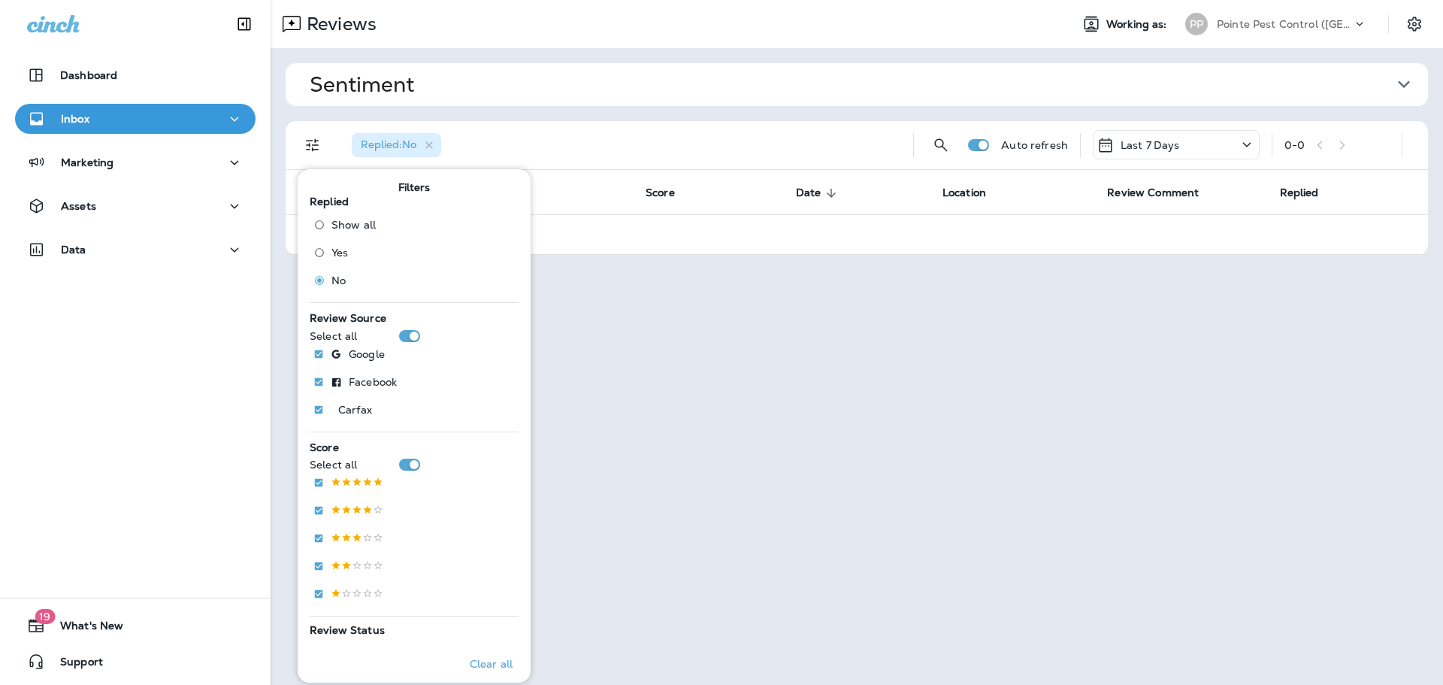
click at [728, 127] on div "Replied : No" at bounding box center [621, 145] width 562 height 48
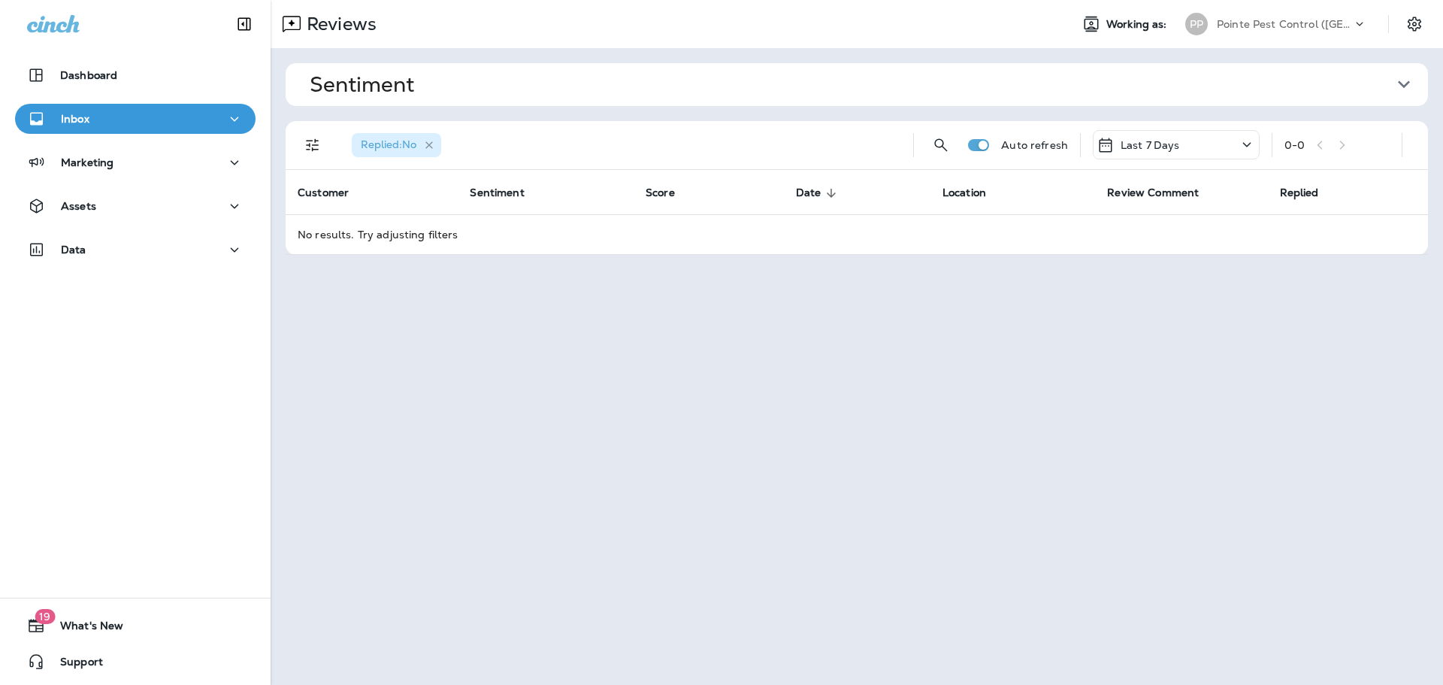
click at [431, 147] on icon "button" at bounding box center [429, 144] width 13 height 13
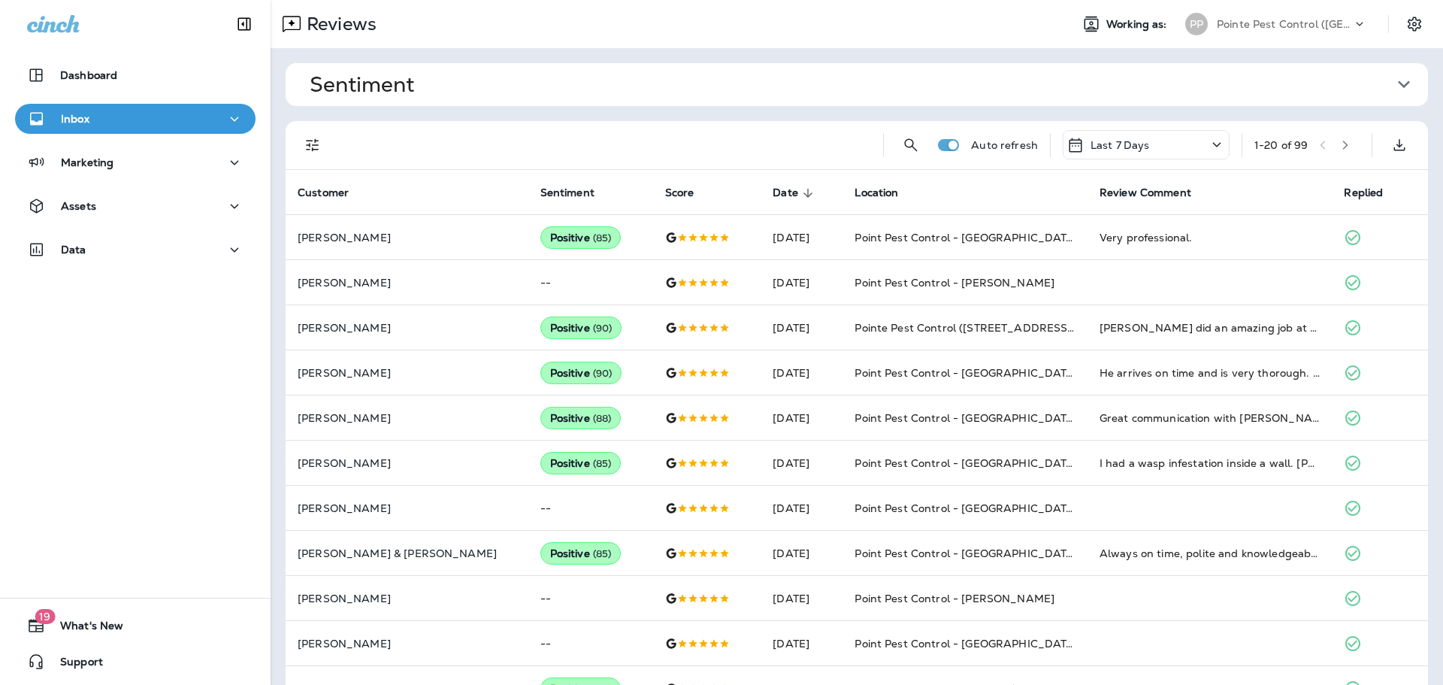
click at [314, 140] on icon "Filters" at bounding box center [313, 145] width 18 height 18
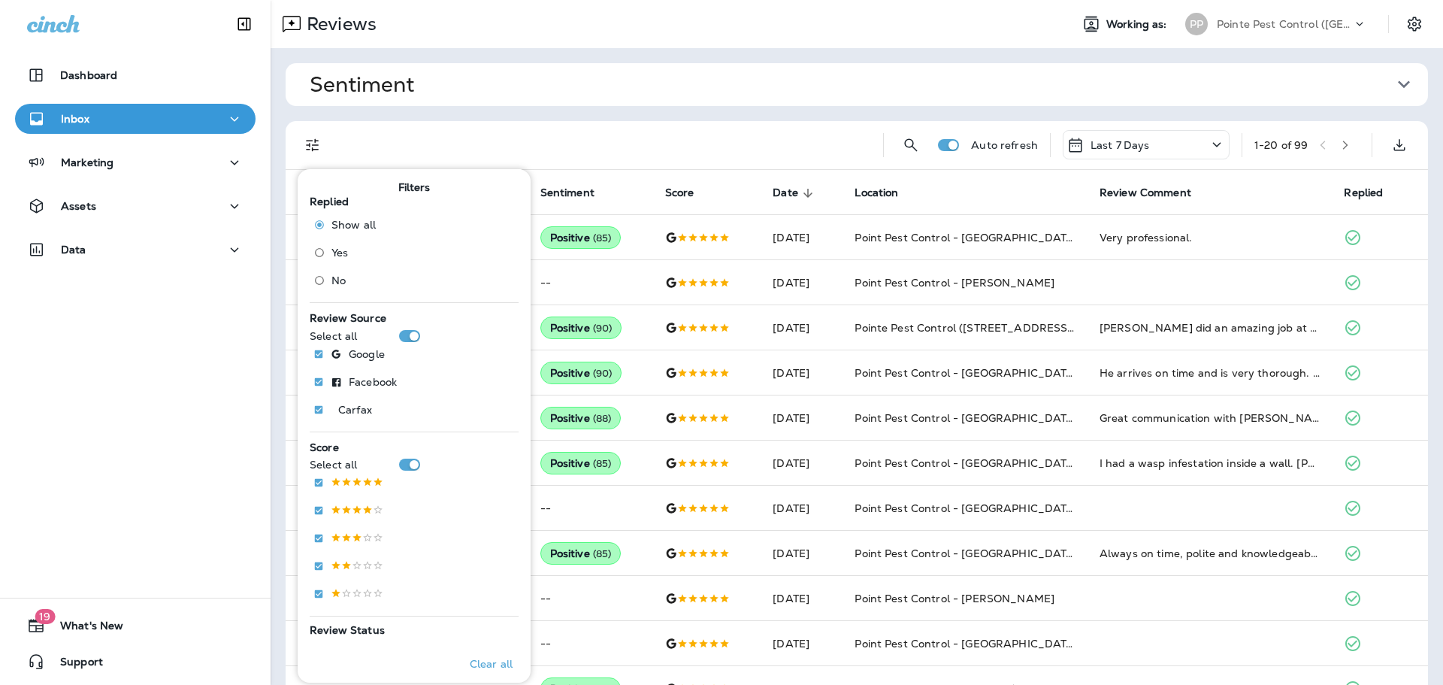
drag, startPoint x: 612, startPoint y: 117, endPoint x: 630, endPoint y: 144, distance: 32.5
click at [612, 117] on div "Sentiment Overall sentiment 84.5 +2 This week Positive: 96 % Neutral: 1 % Negat…" at bounding box center [857, 590] width 1173 height 1084
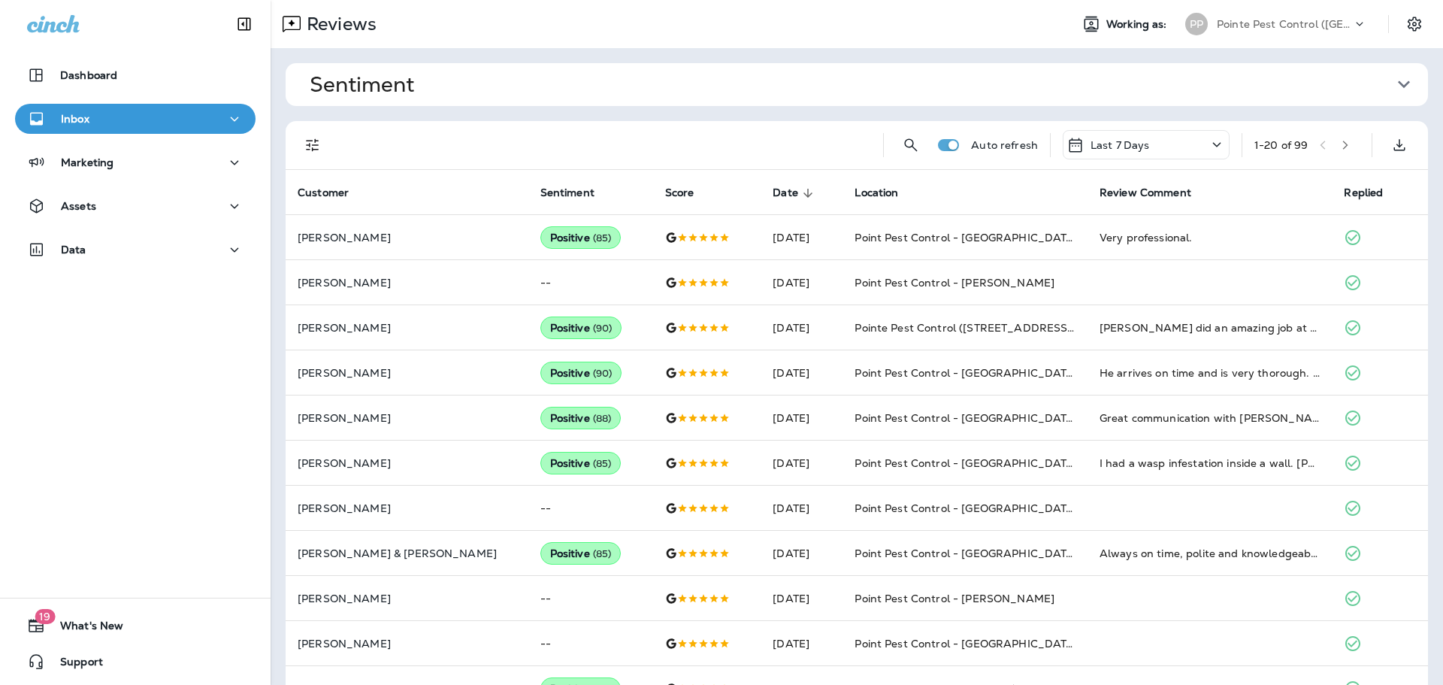
click at [1320, 22] on p "Pointe Pest Control ([GEOGRAPHIC_DATA])" at bounding box center [1284, 24] width 135 height 12
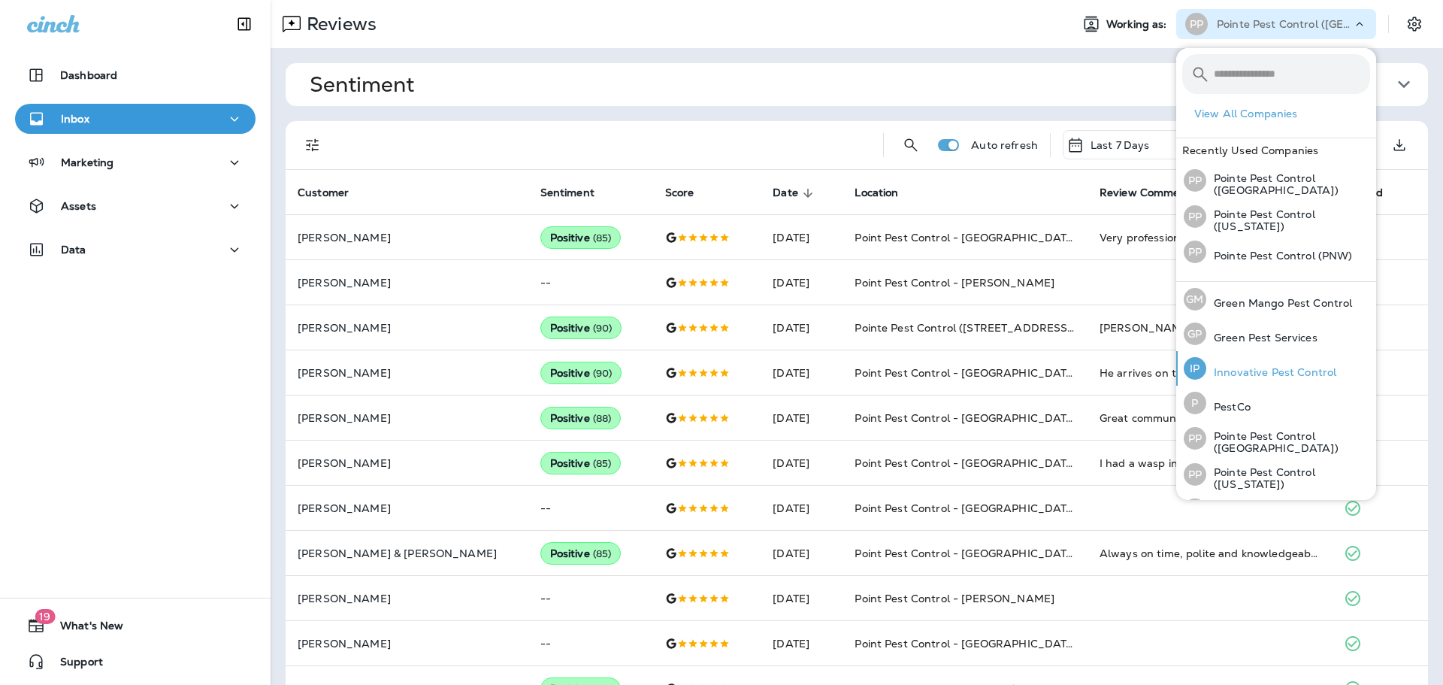
click at [1314, 368] on p "Innovative Pest Control" at bounding box center [1272, 372] width 130 height 12
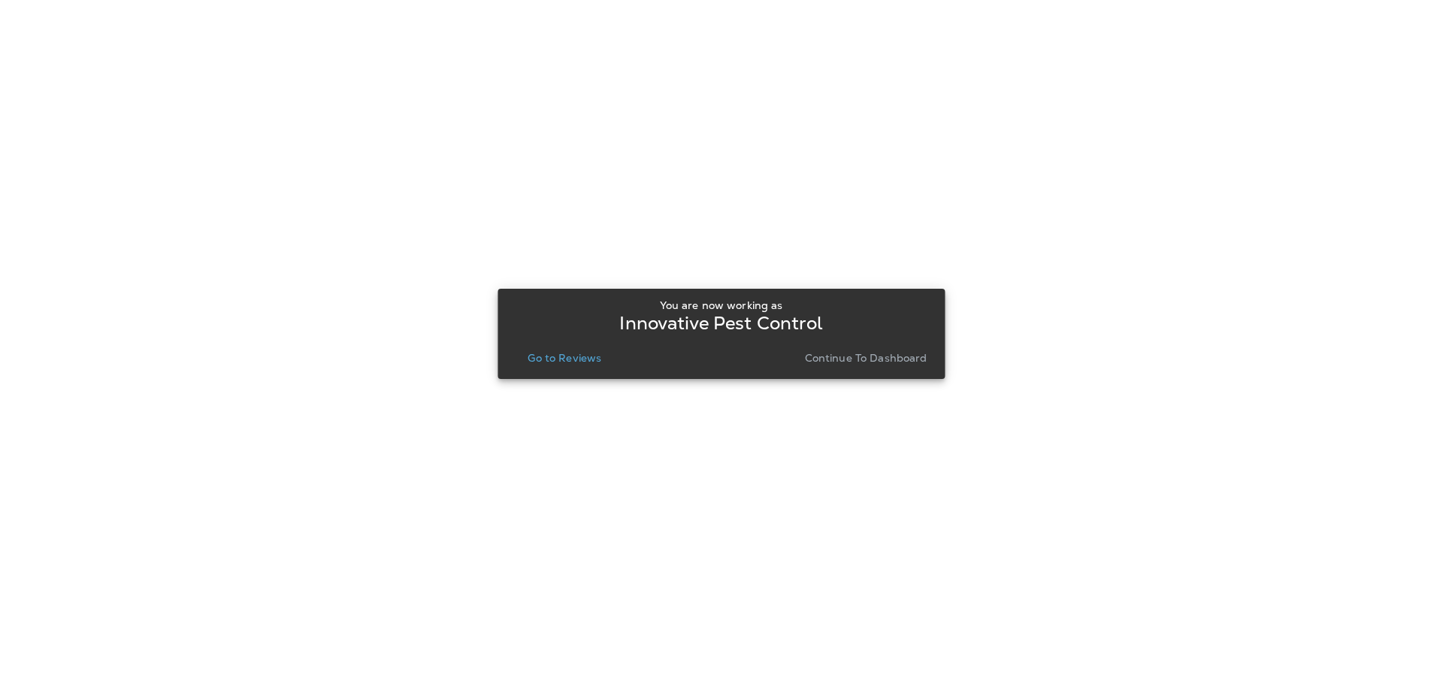
click at [581, 356] on p "Go to Reviews" at bounding box center [565, 358] width 74 height 12
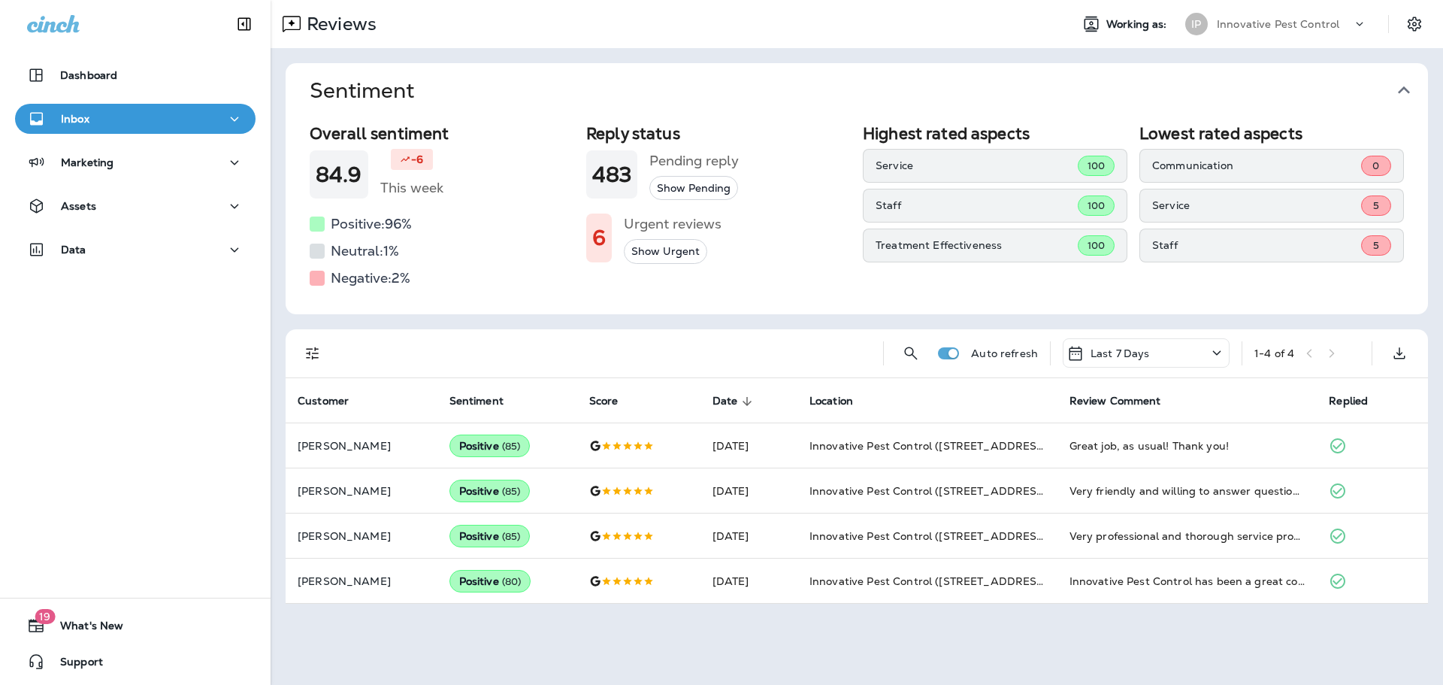
click at [1409, 88] on icon "button" at bounding box center [1404, 90] width 24 height 24
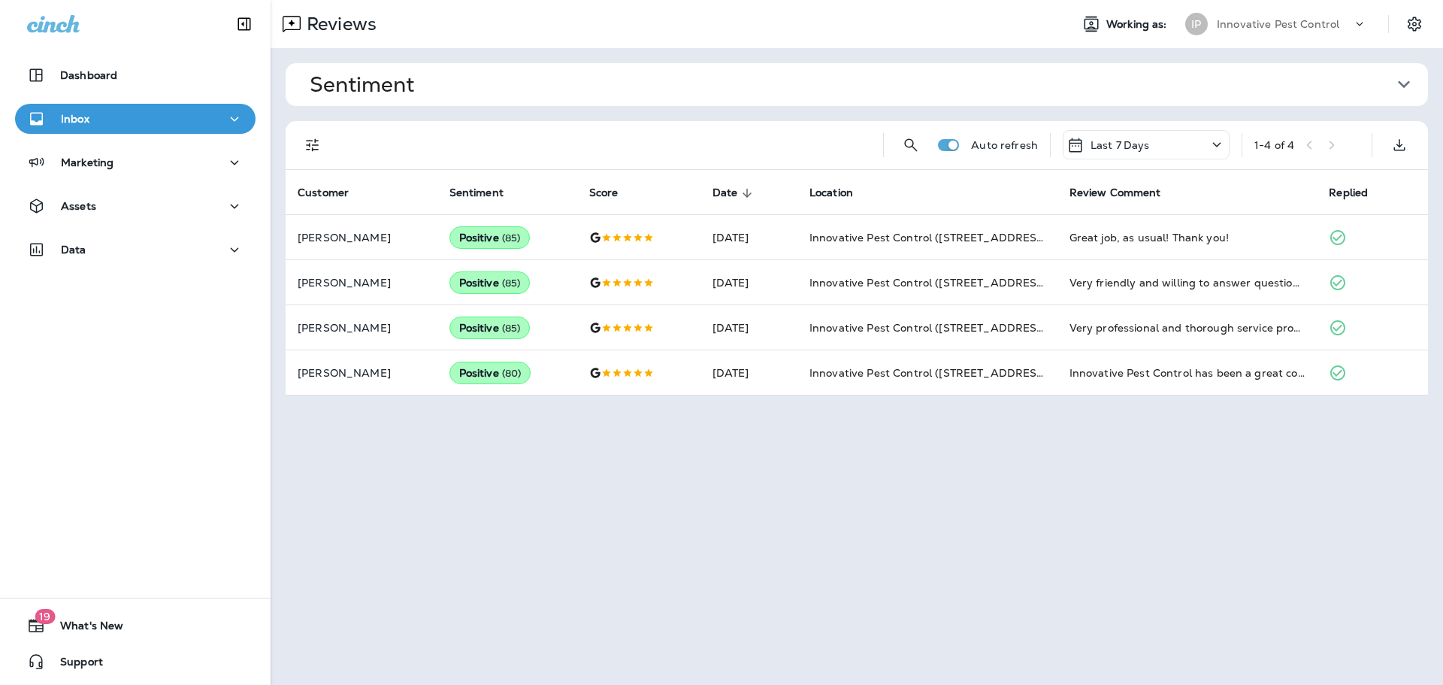
click at [1313, 27] on p "Innovative Pest Control" at bounding box center [1278, 24] width 123 height 12
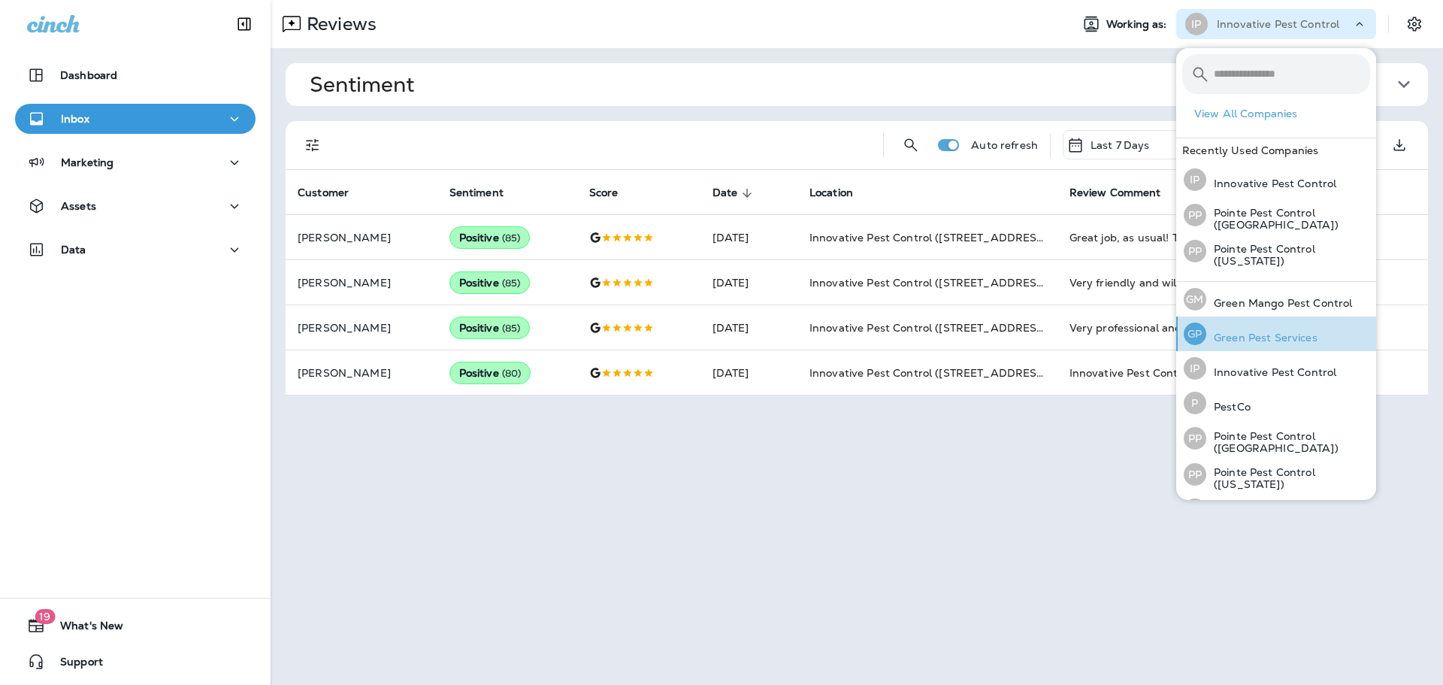
click at [1273, 326] on div "[PERSON_NAME] Pest Services" at bounding box center [1251, 333] width 146 height 35
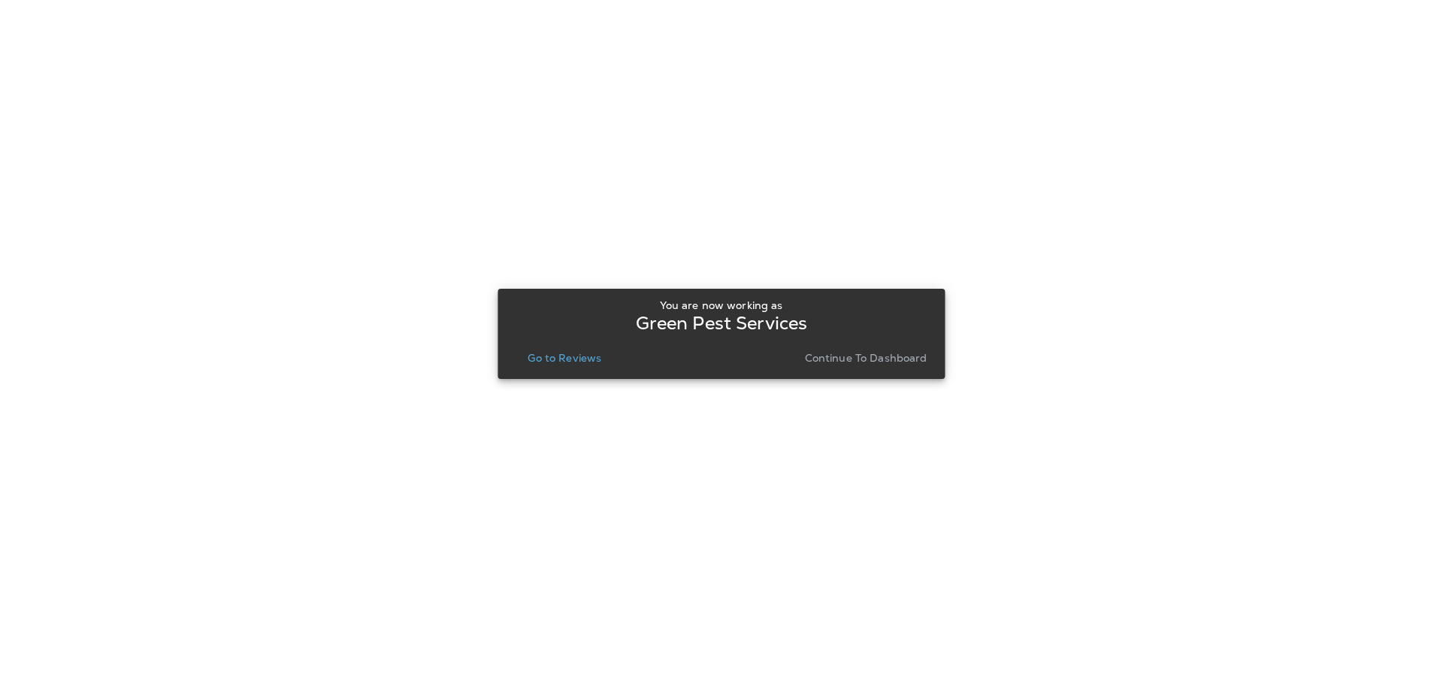
click at [544, 352] on p "Go to Reviews" at bounding box center [565, 358] width 74 height 12
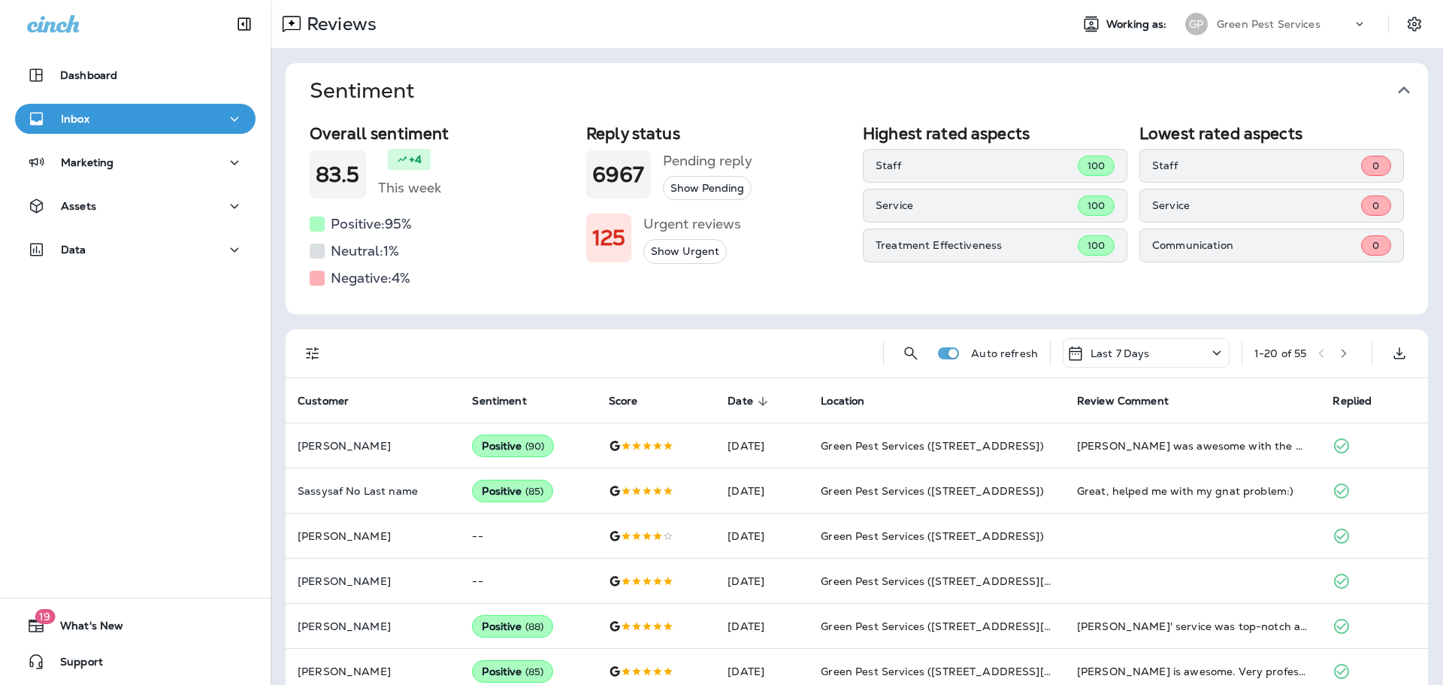
click at [1410, 88] on icon "button" at bounding box center [1404, 90] width 24 height 24
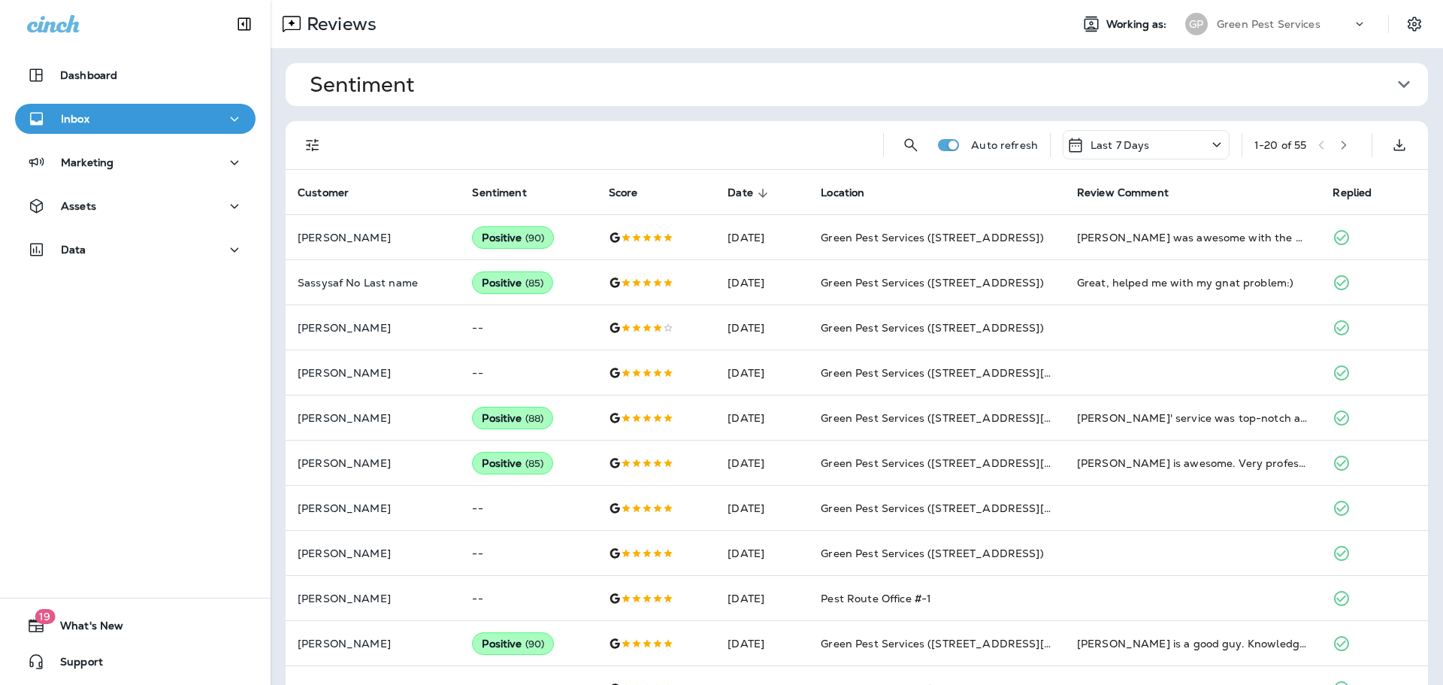
click at [300, 144] on button "Filters" at bounding box center [313, 145] width 30 height 30
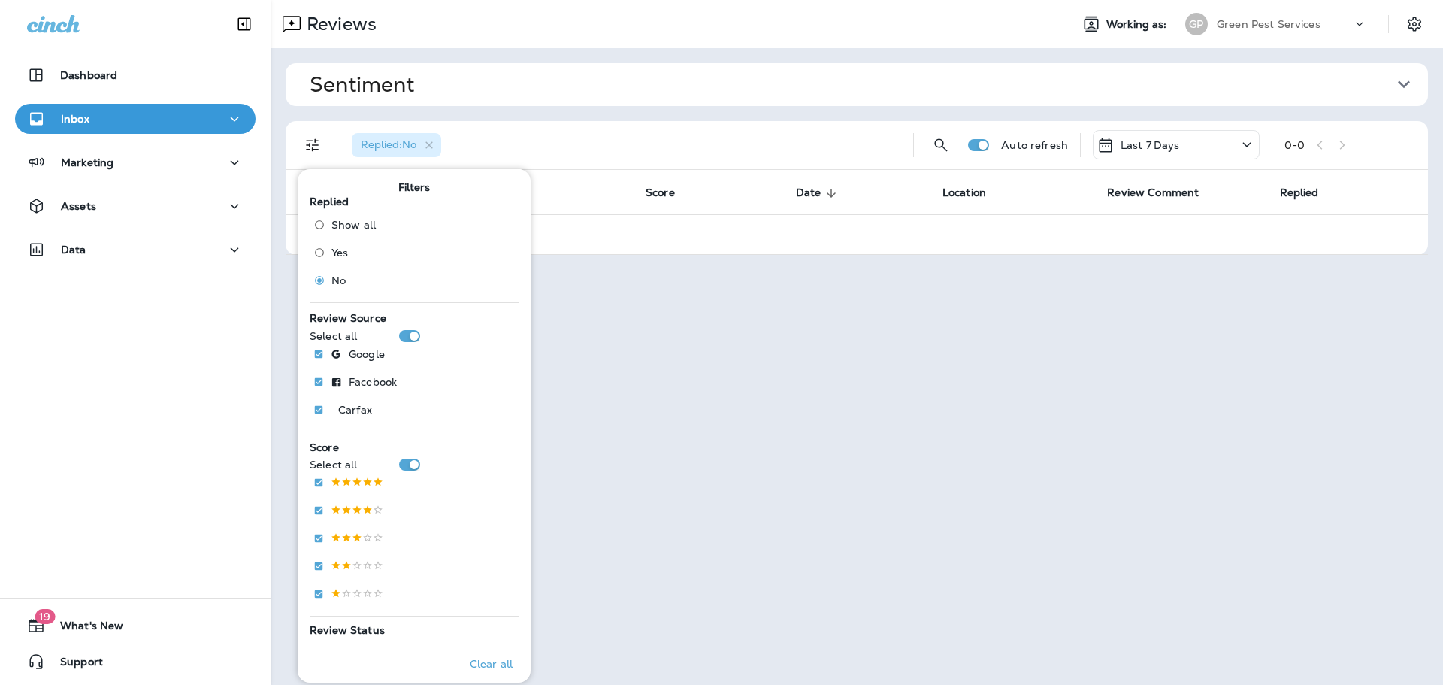
click at [556, 126] on div "Replied : No" at bounding box center [621, 145] width 562 height 48
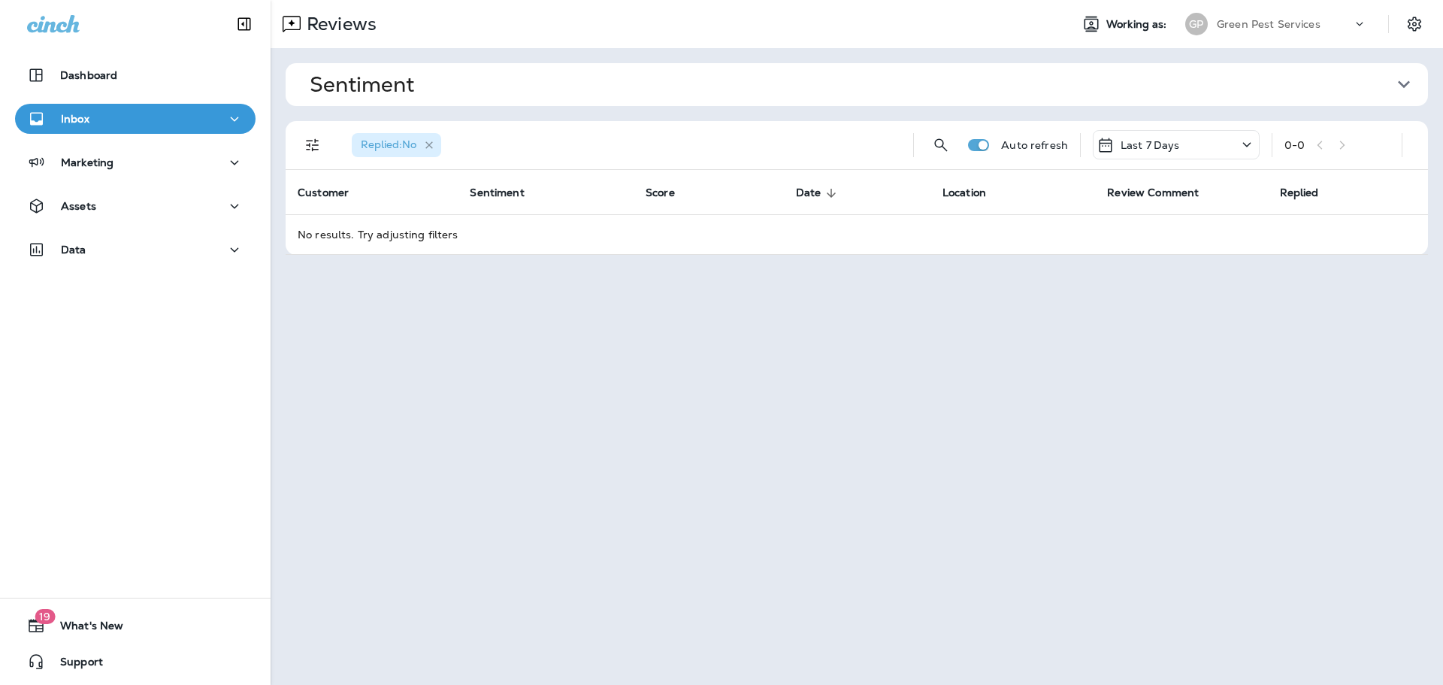
click at [432, 144] on icon "button" at bounding box center [430, 145] width 8 height 8
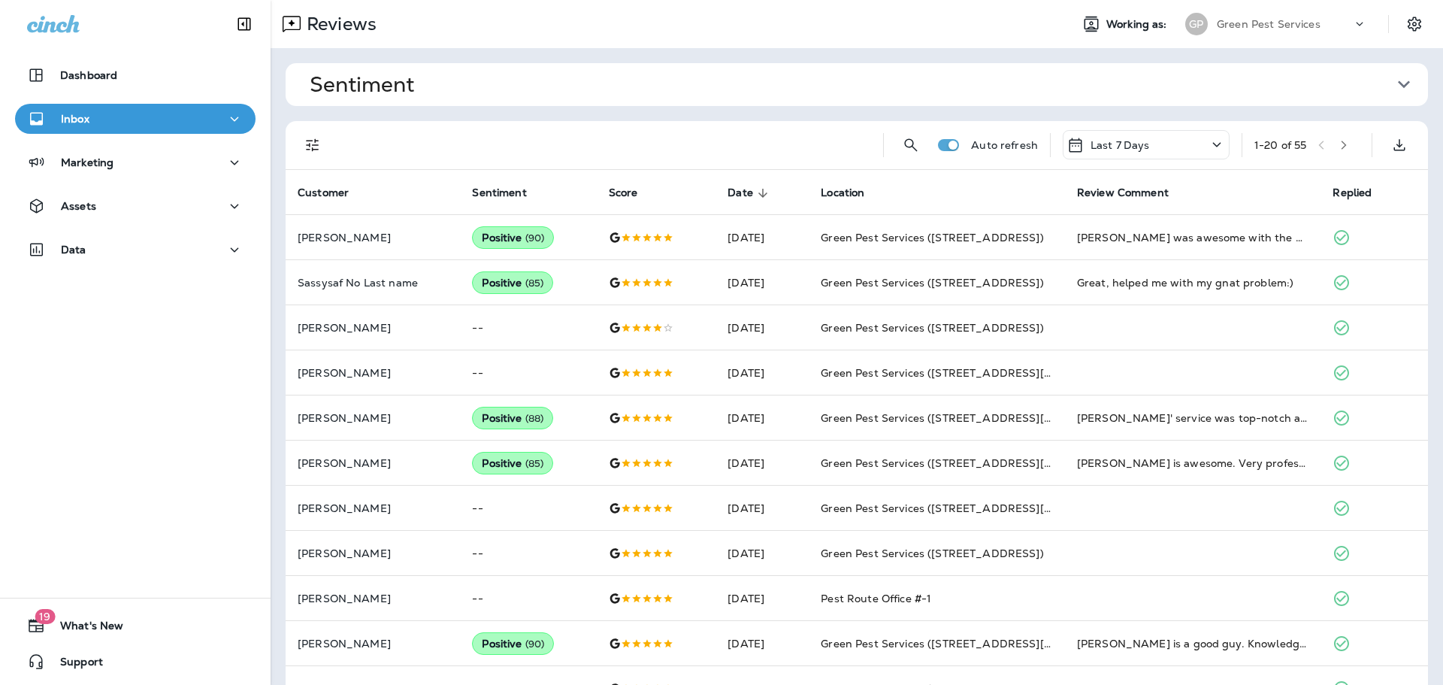
click at [1252, 15] on div "Green Pest Services" at bounding box center [1284, 24] width 135 height 23
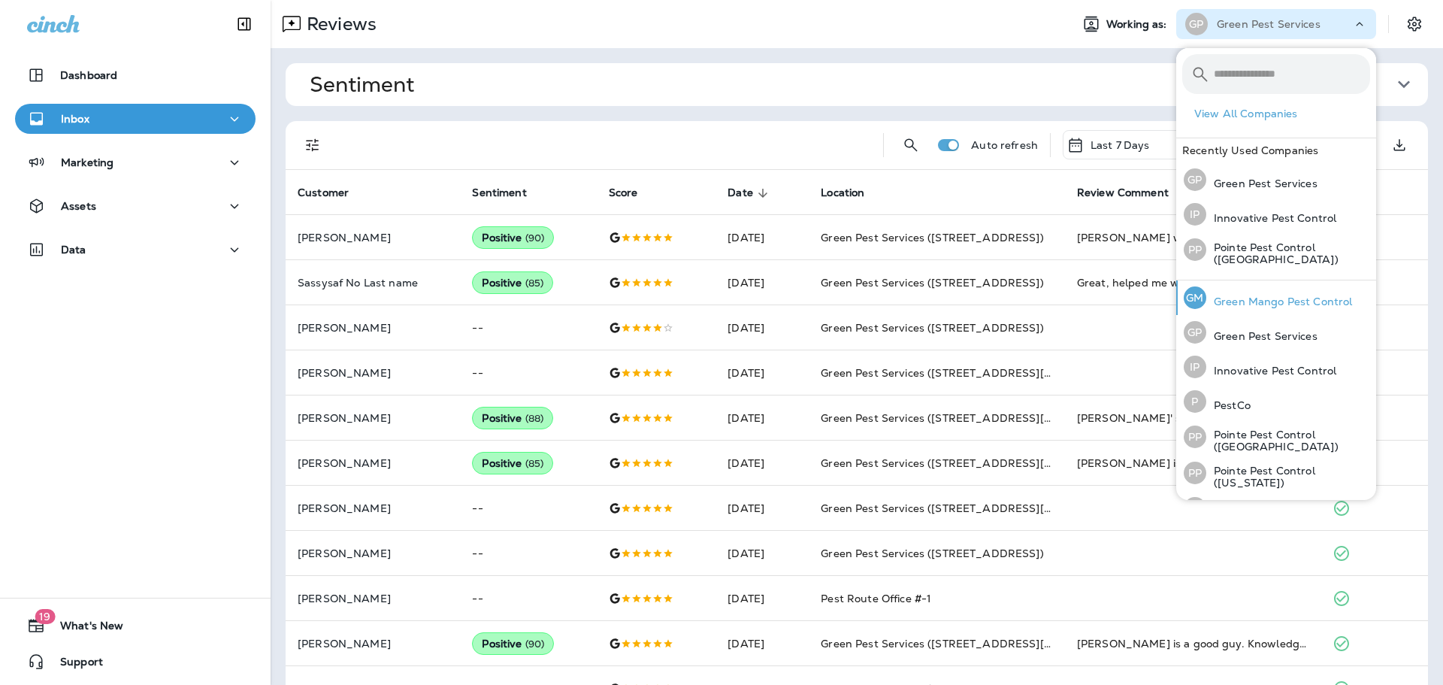
click at [1309, 295] on p "Green Mango Pest Control" at bounding box center [1280, 301] width 146 height 12
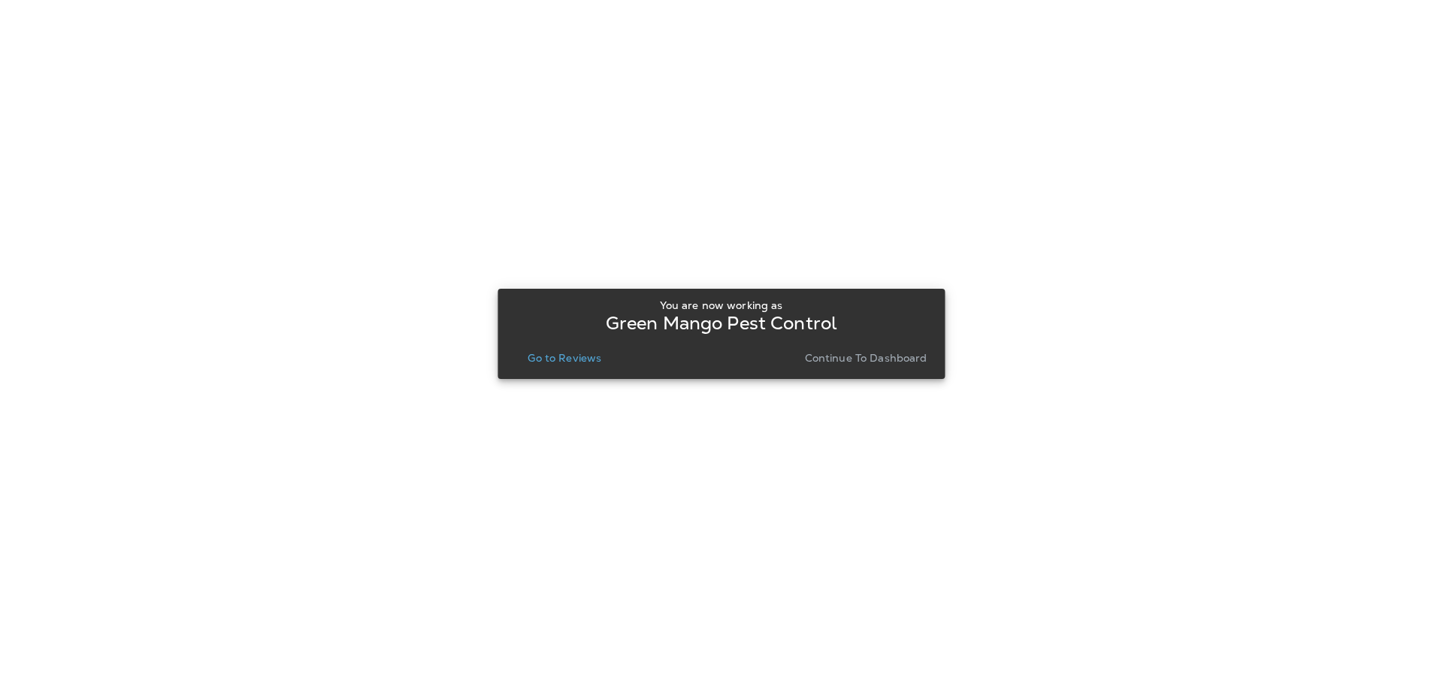
click at [583, 362] on p "Go to Reviews" at bounding box center [565, 358] width 74 height 12
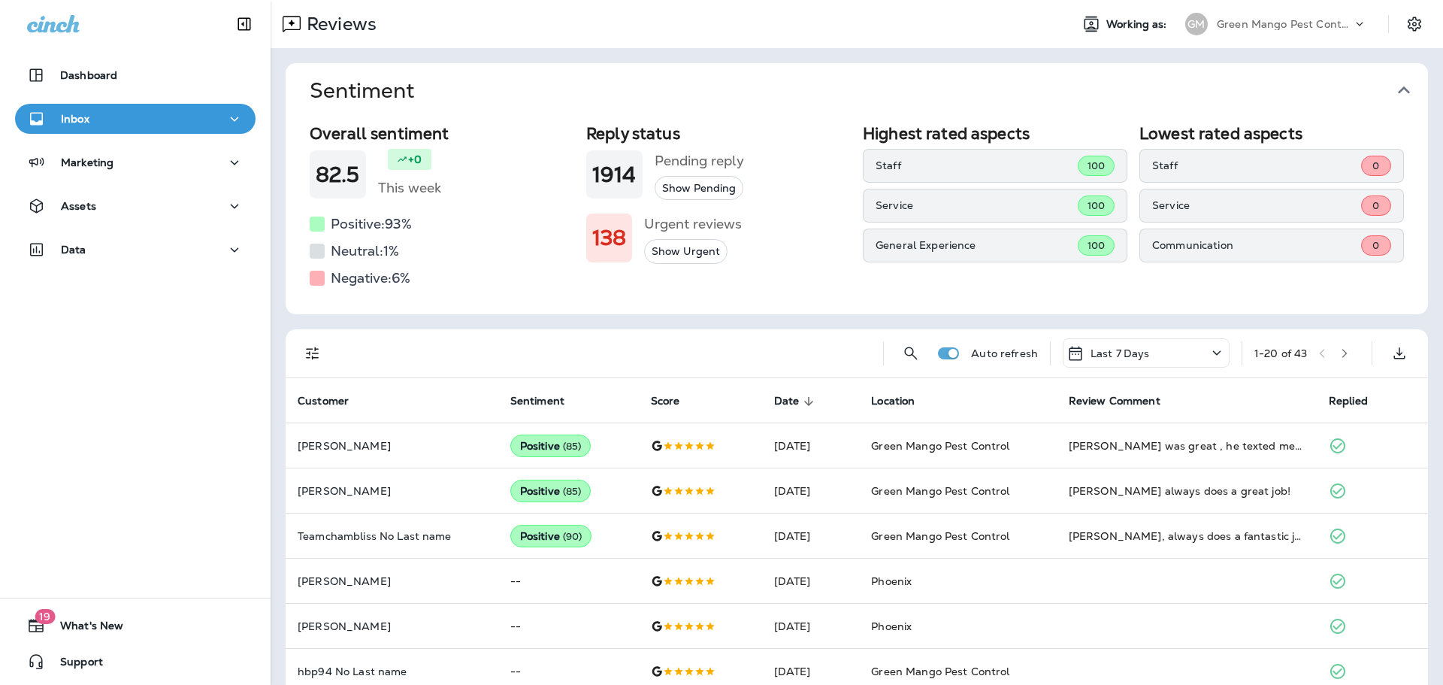
click at [1399, 89] on icon "button" at bounding box center [1404, 90] width 24 height 24
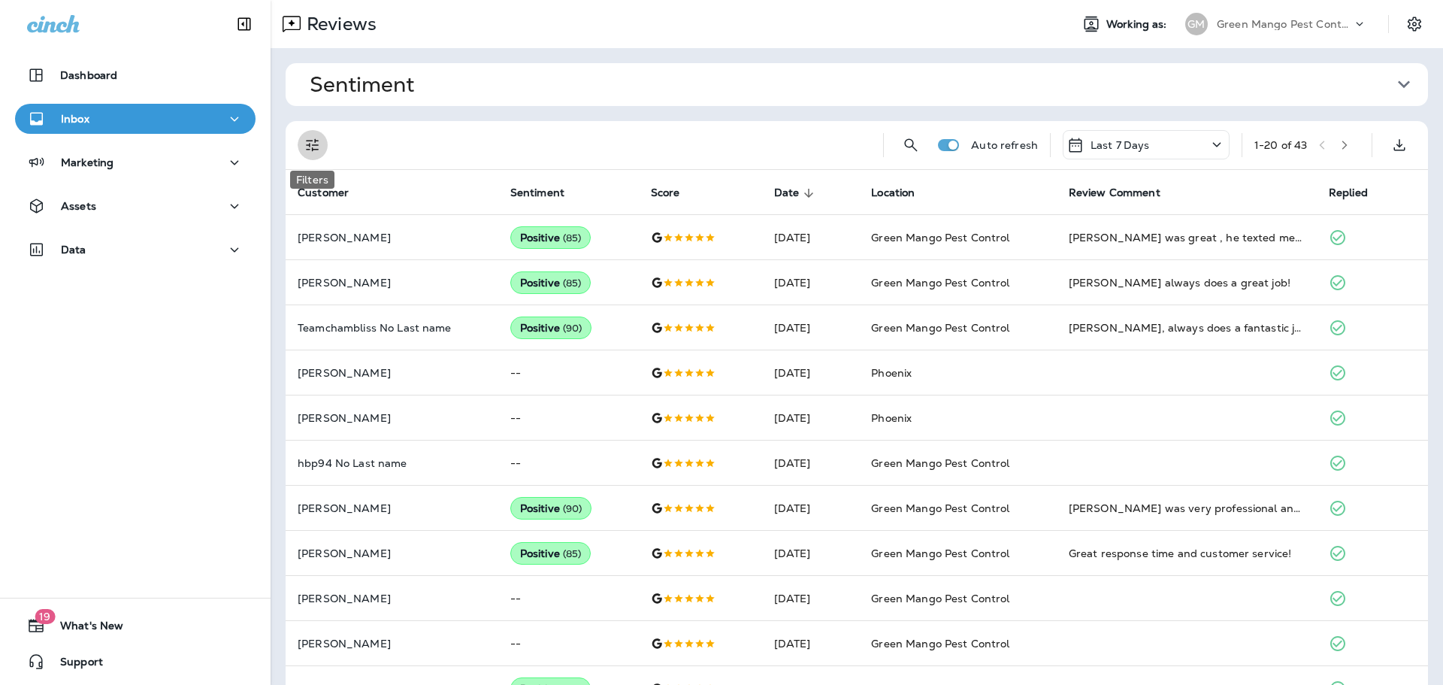
drag, startPoint x: 306, startPoint y: 142, endPoint x: 305, endPoint y: 150, distance: 8.3
click at [306, 142] on icon "Filters" at bounding box center [313, 145] width 18 height 18
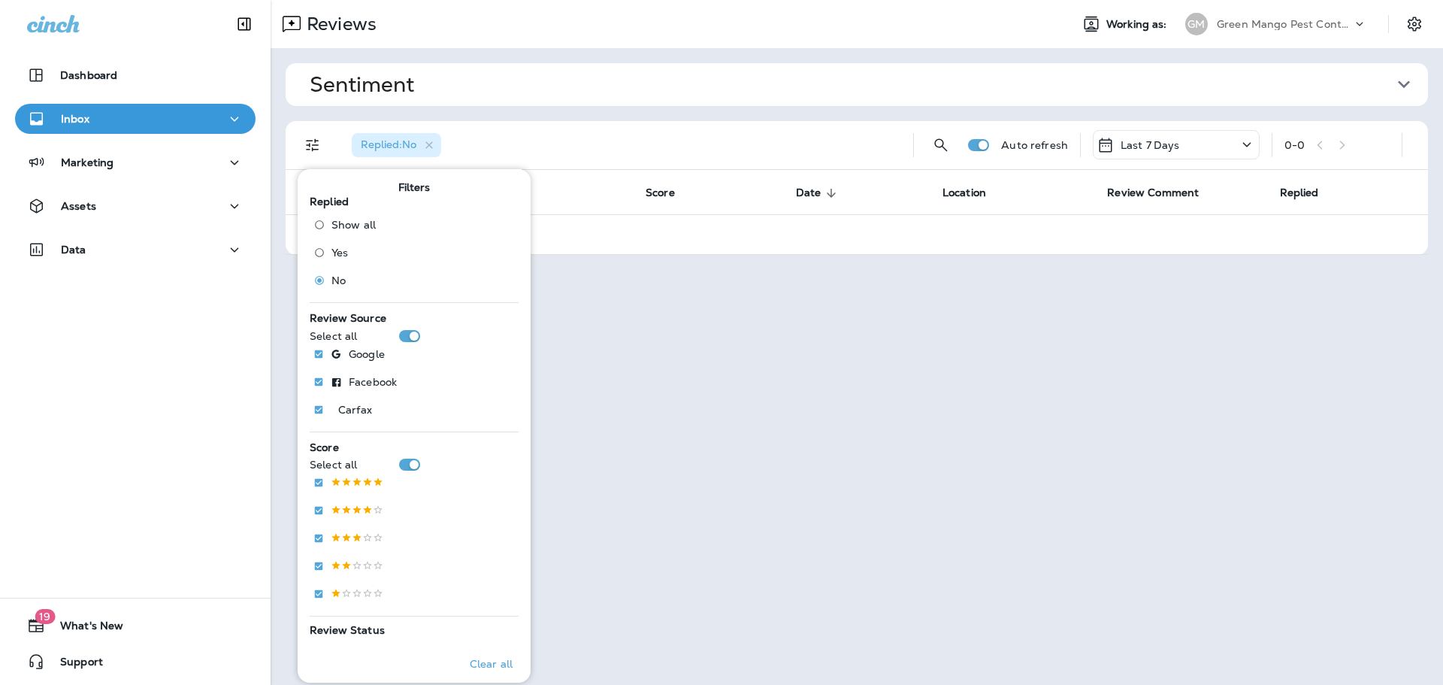
click at [699, 133] on div "Replied : No" at bounding box center [621, 145] width 562 height 48
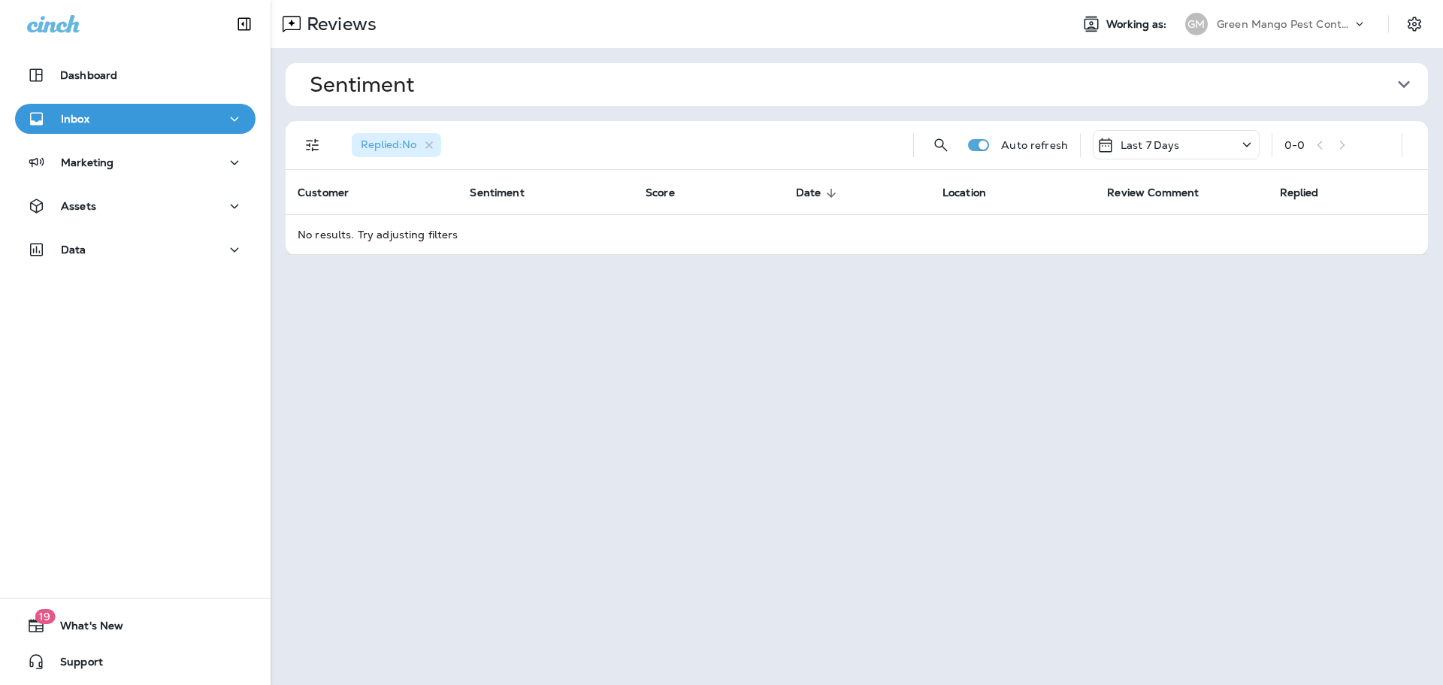
click at [433, 147] on icon "button" at bounding box center [430, 145] width 8 height 8
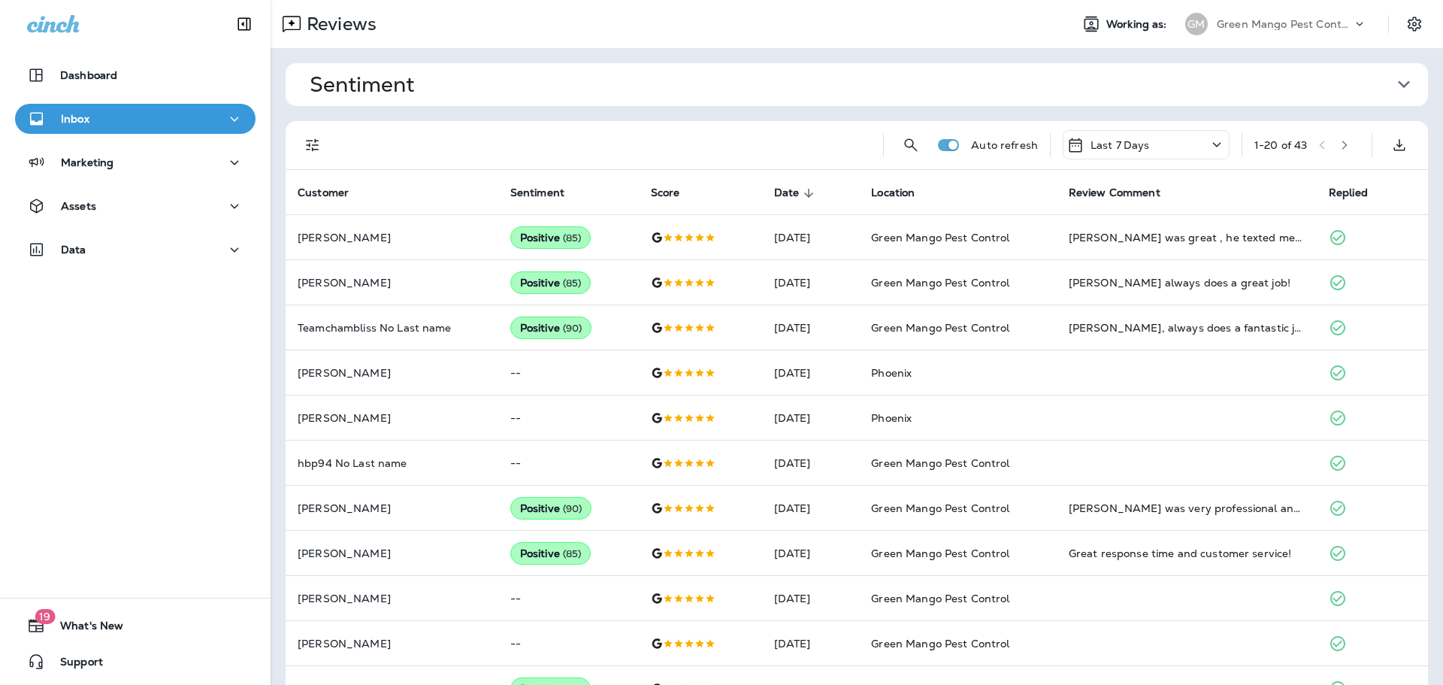
click at [1319, 26] on p "Green Mango Pest Control" at bounding box center [1284, 24] width 135 height 12
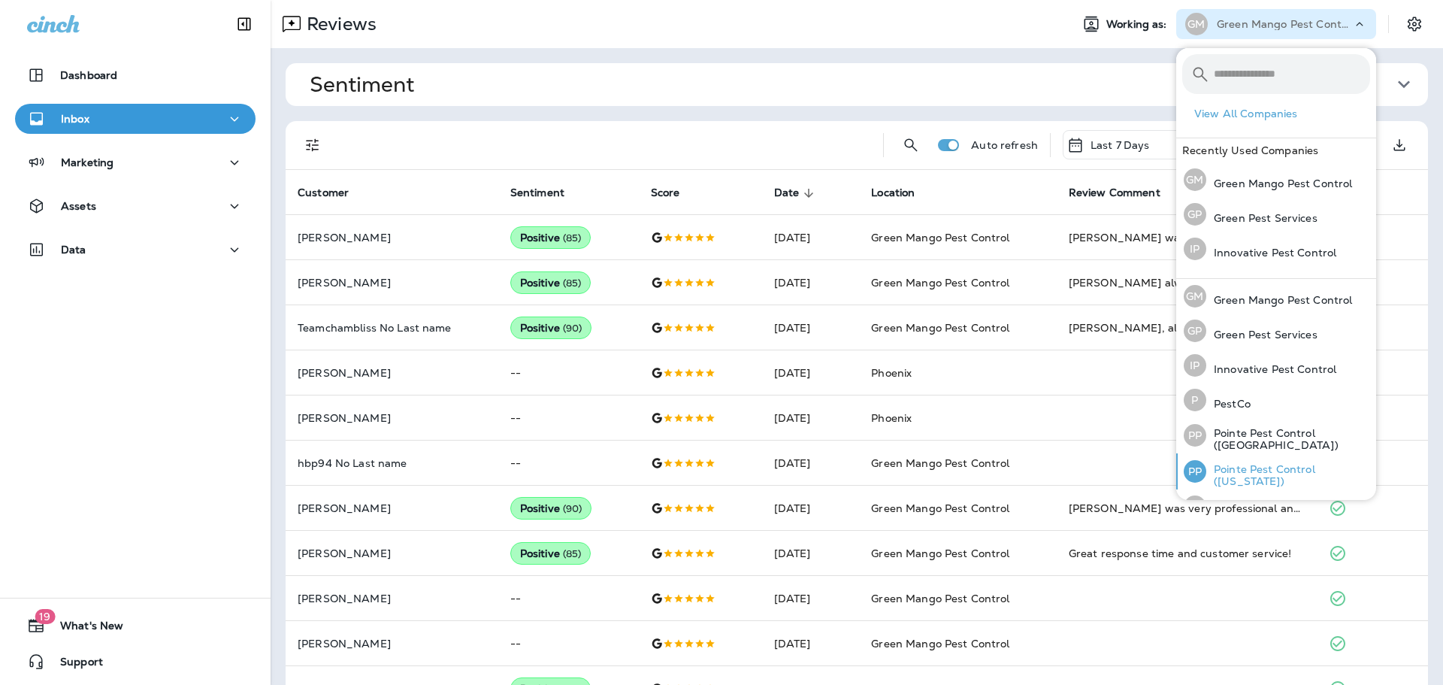
scroll to position [62, 0]
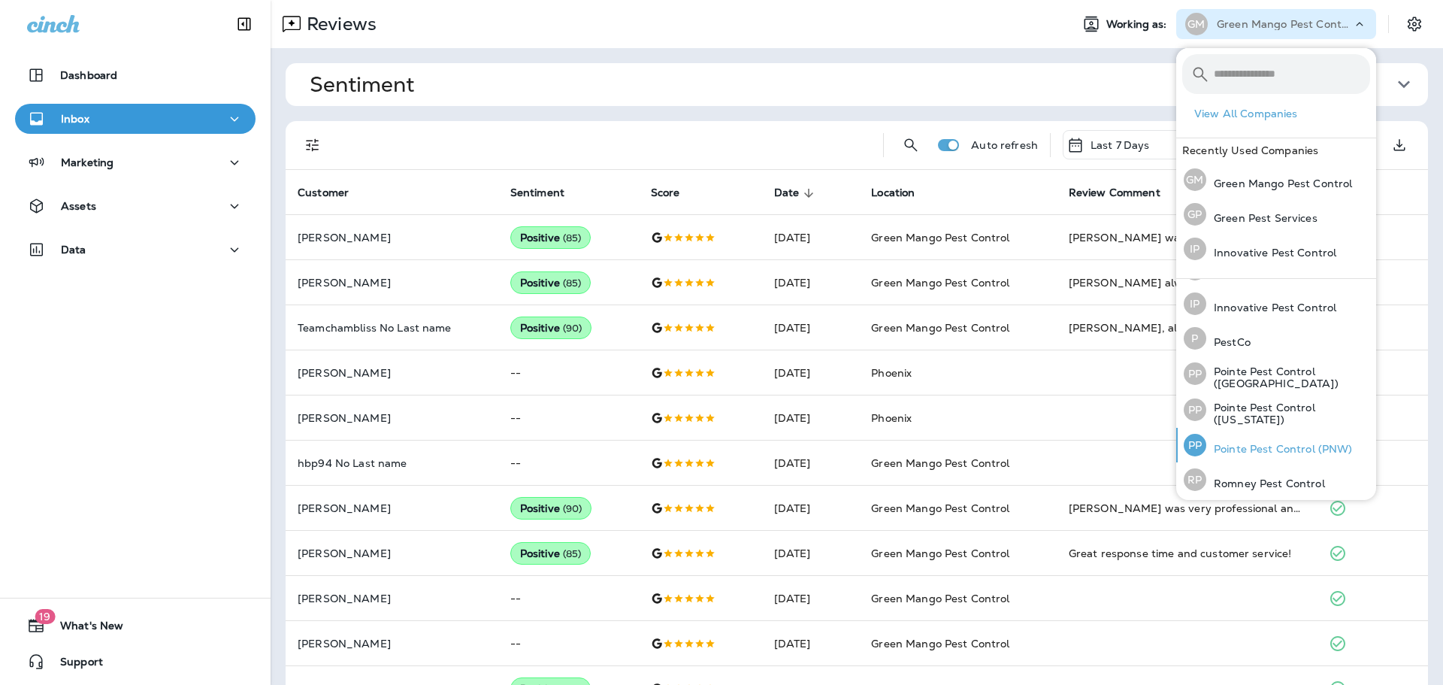
click at [1309, 437] on div "PP Pointe Pest Control (PNW)" at bounding box center [1268, 445] width 181 height 35
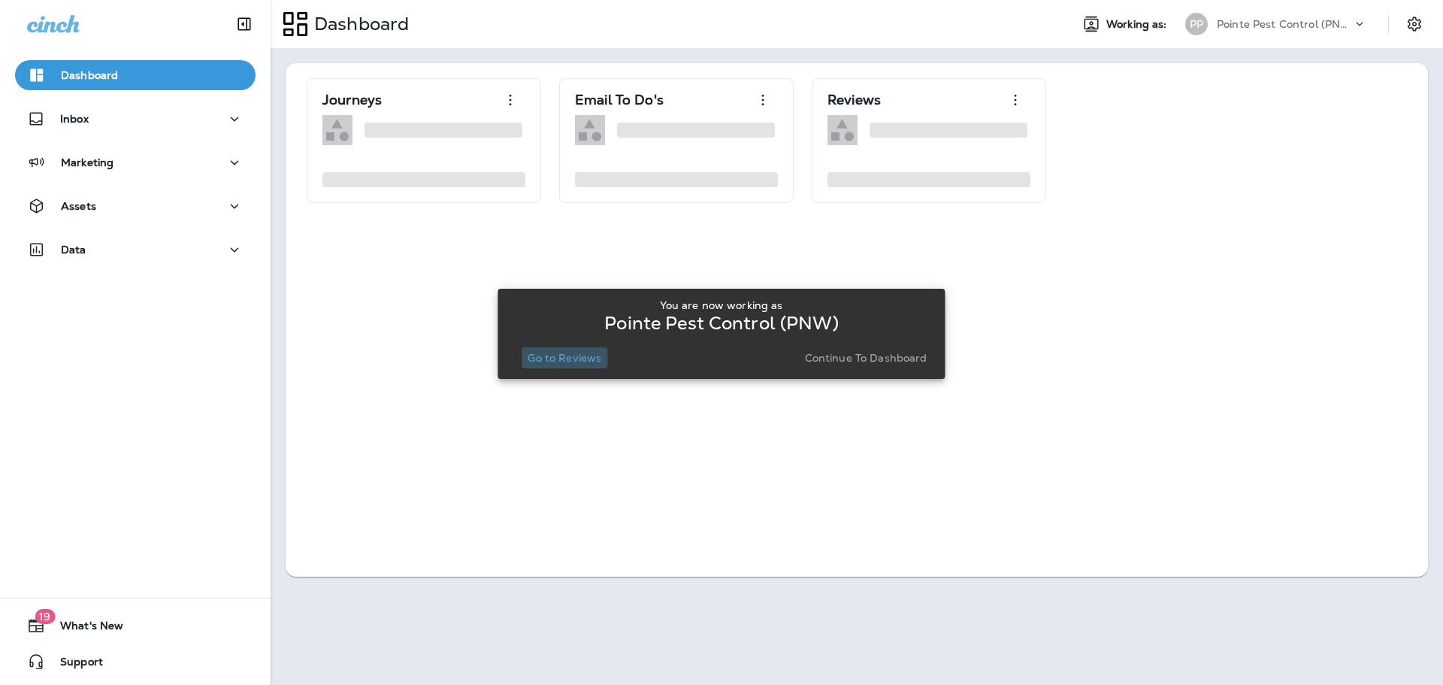
click at [563, 355] on p "Go to Reviews" at bounding box center [565, 358] width 74 height 12
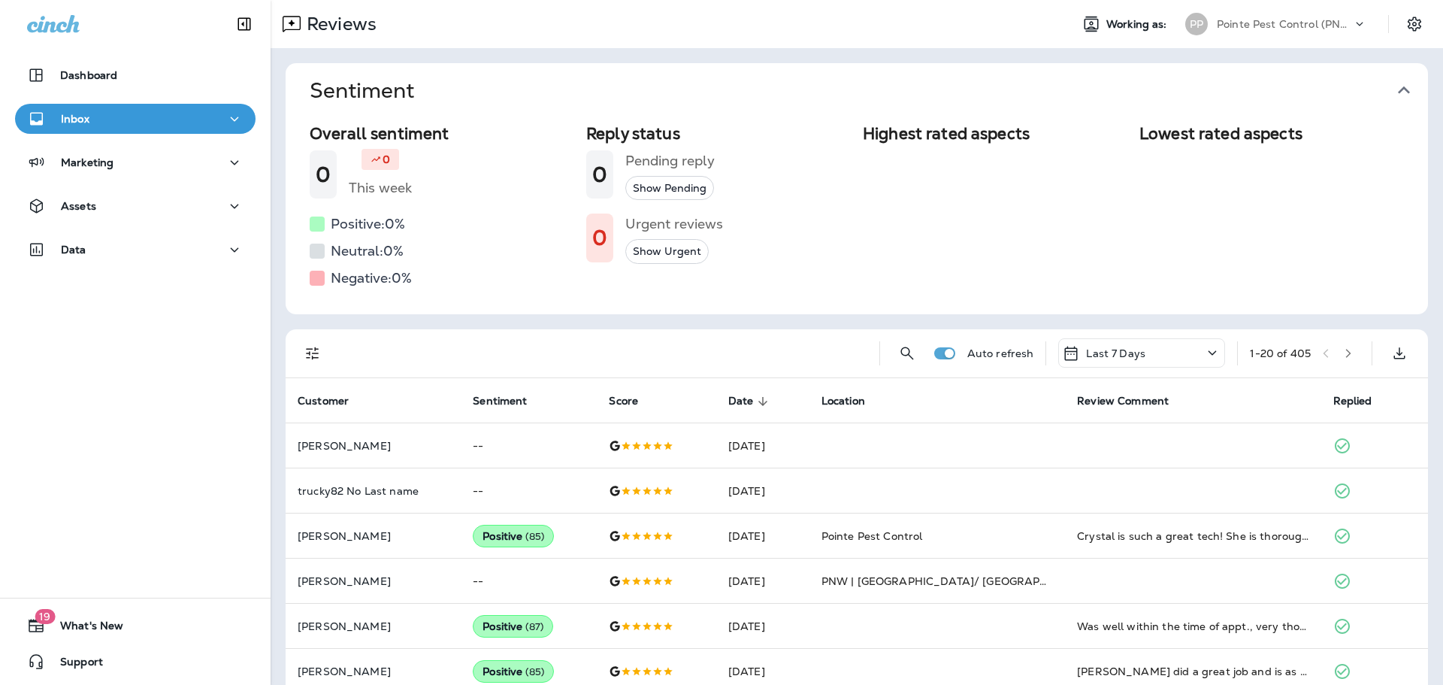
click at [1404, 93] on icon "button" at bounding box center [1404, 90] width 24 height 24
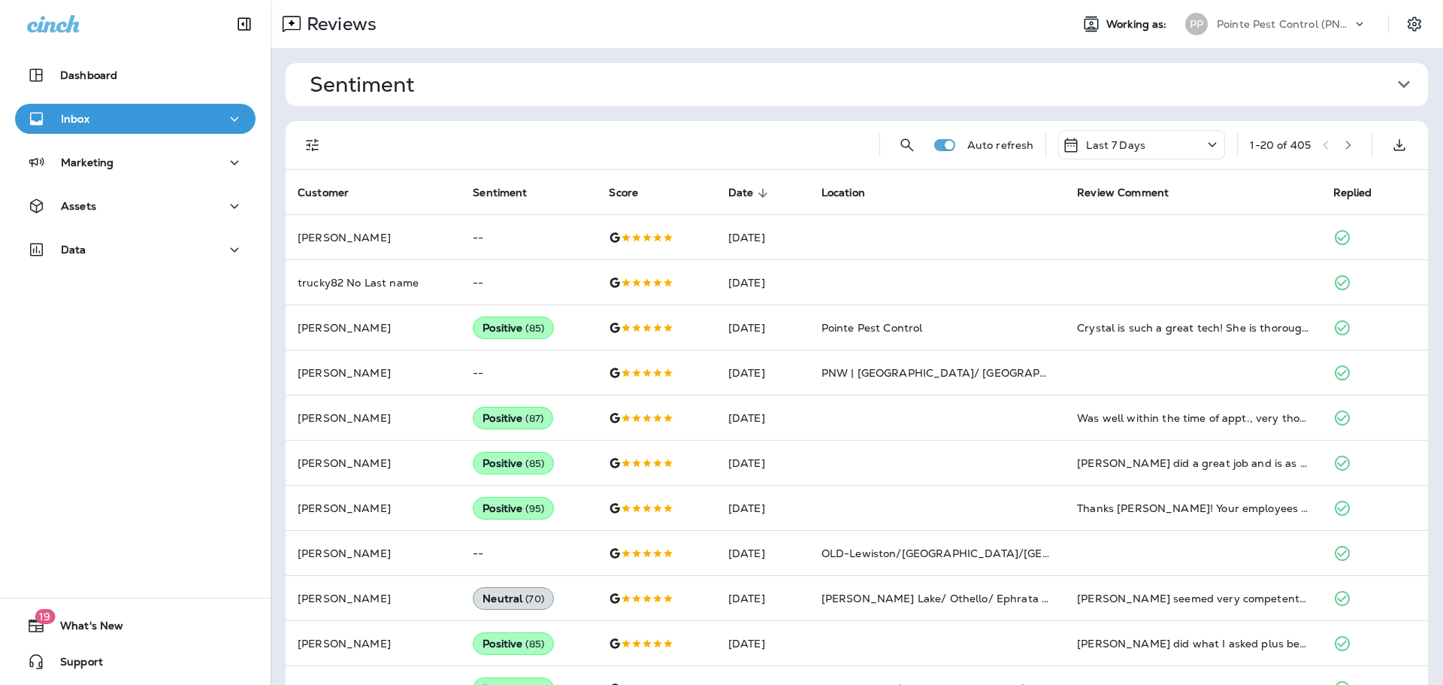
drag, startPoint x: 310, startPoint y: 146, endPoint x: 306, endPoint y: 155, distance: 9.8
click at [310, 146] on icon "Filters" at bounding box center [312, 144] width 13 height 13
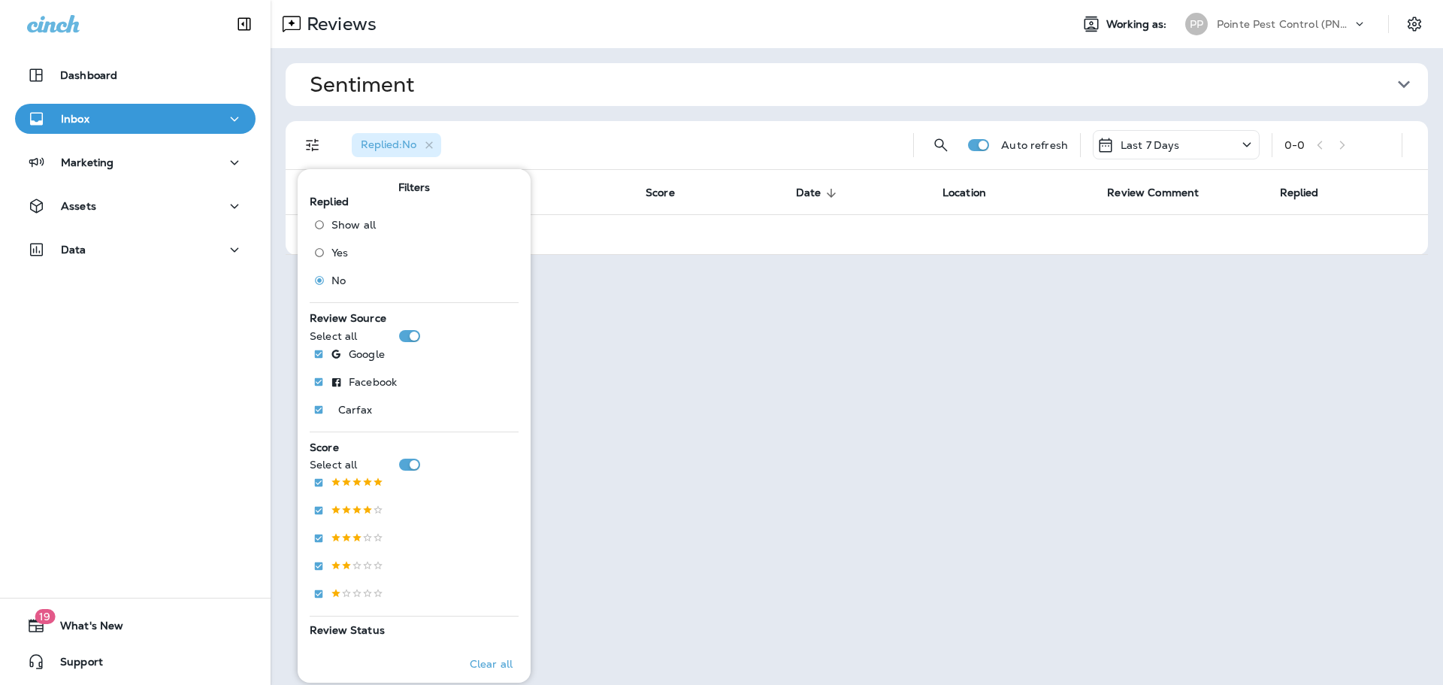
click at [624, 118] on div "Sentiment Overall sentiment 84.9 +0 This week Positive: 98 % Neutral: 1 % Negat…" at bounding box center [857, 159] width 1173 height 222
